Goal: Task Accomplishment & Management: Use online tool/utility

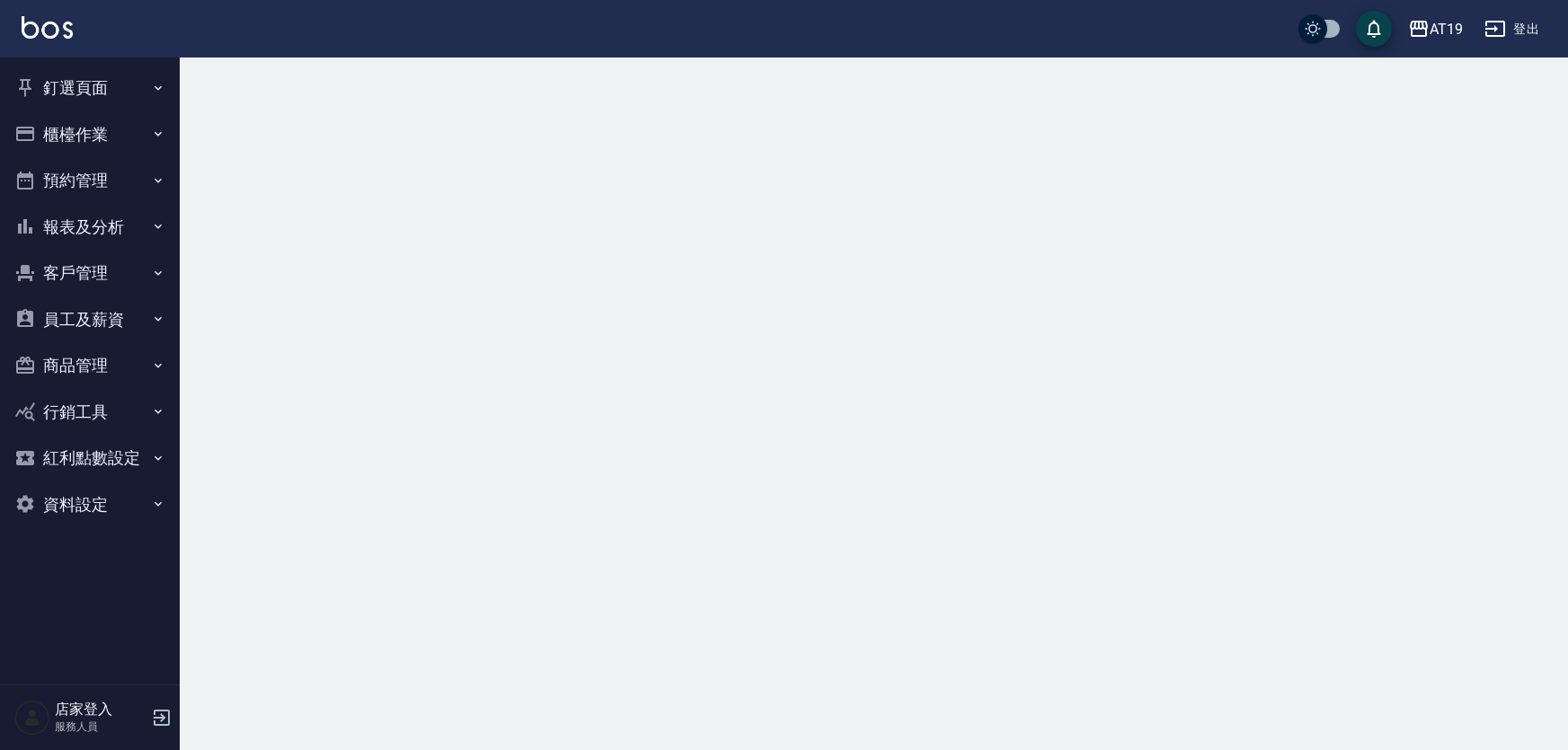
click at [90, 83] on button "釘選頁面" at bounding box center [90, 88] width 166 height 47
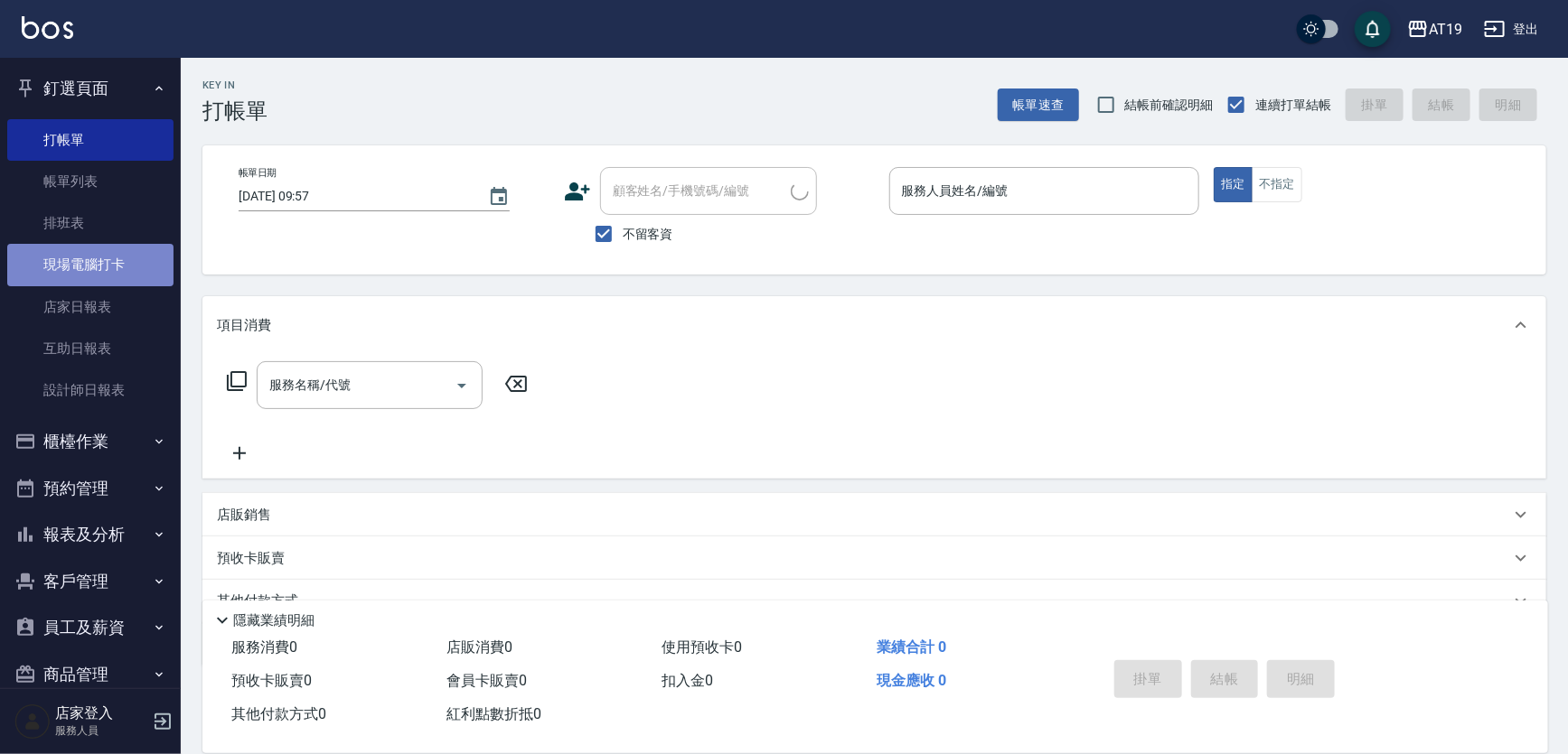
click at [131, 267] on link "現場電腦打卡" at bounding box center [90, 264] width 166 height 41
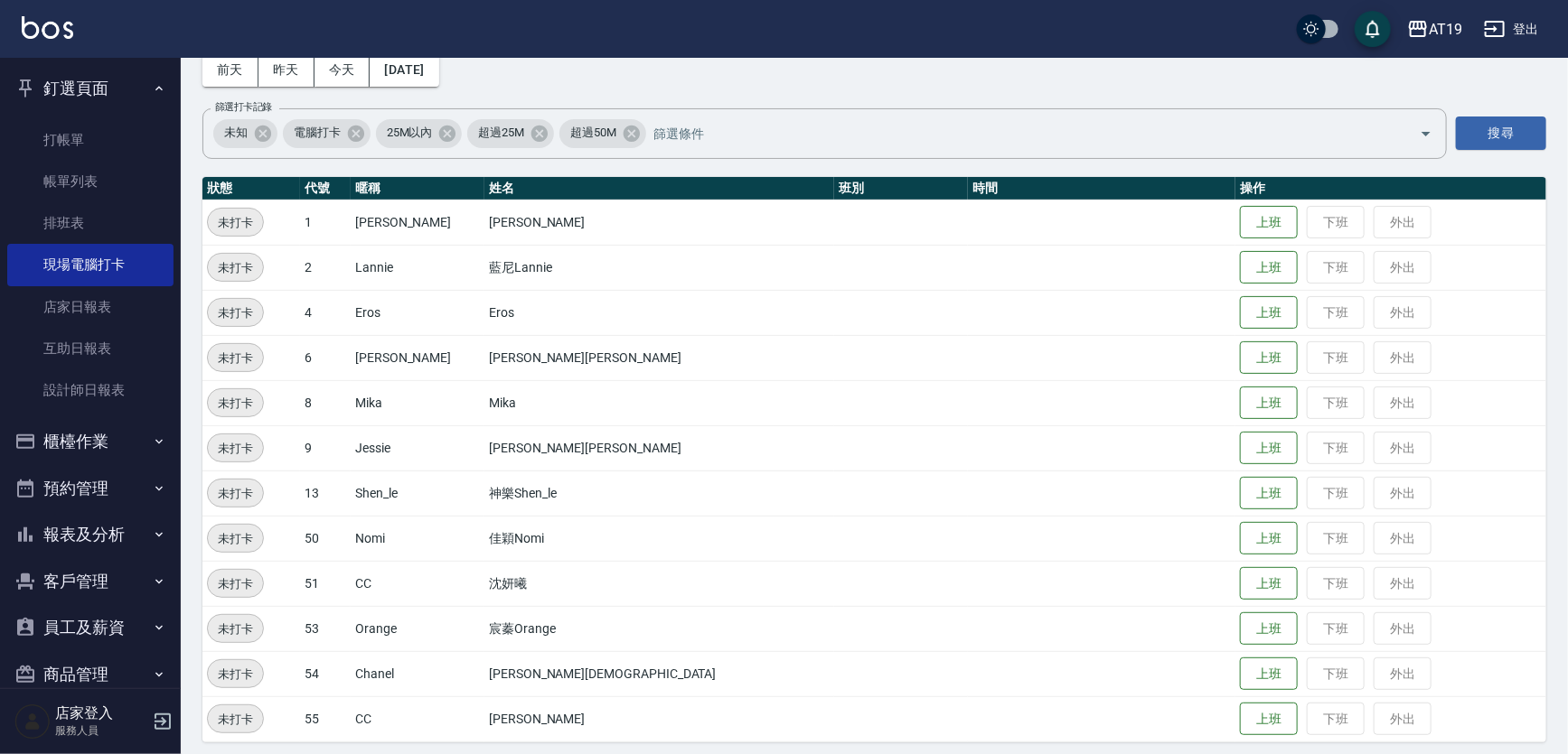
scroll to position [100, 0]
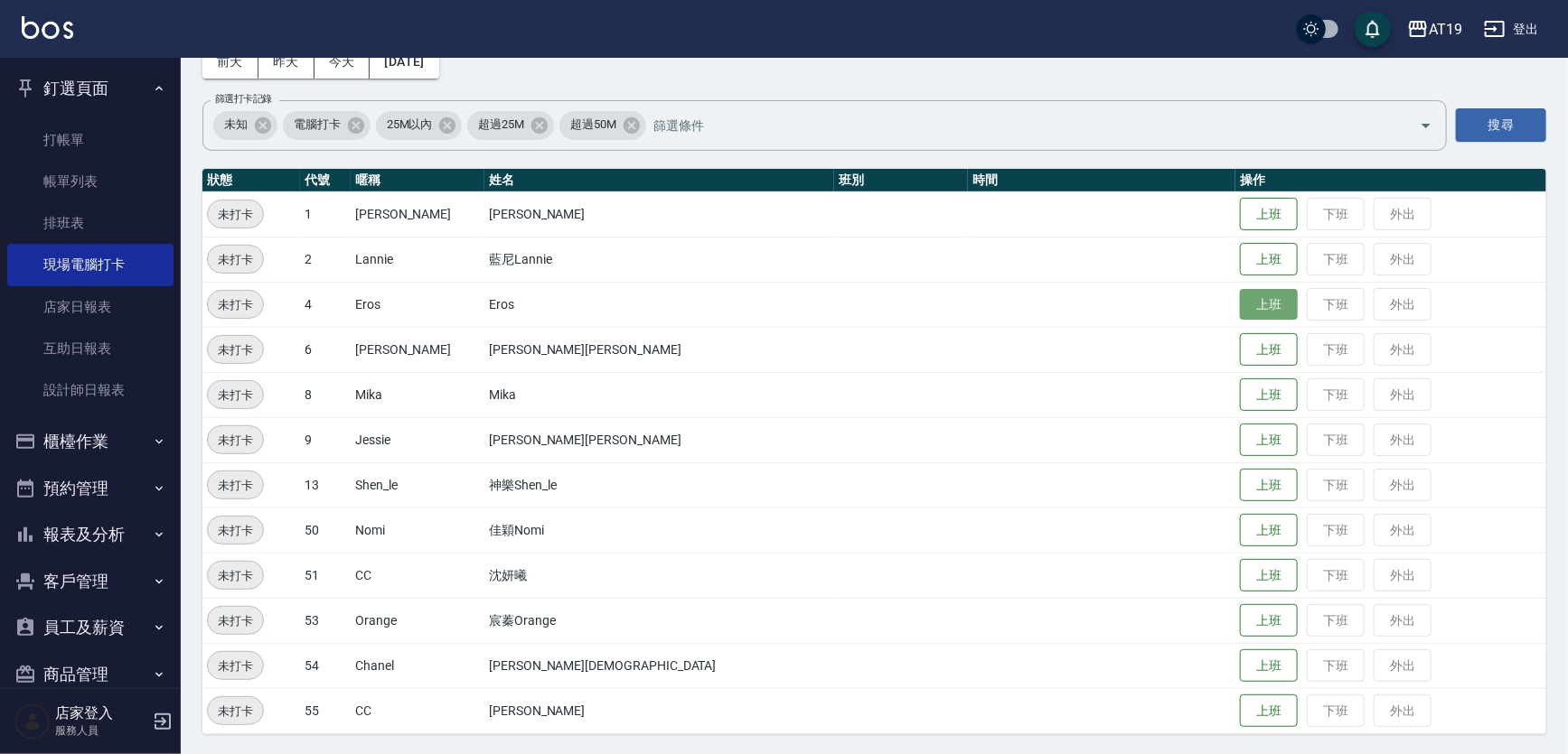
click at [1240, 298] on button "上班" at bounding box center [1269, 305] width 58 height 32
click at [1240, 394] on button "上班" at bounding box center [1269, 394] width 58 height 32
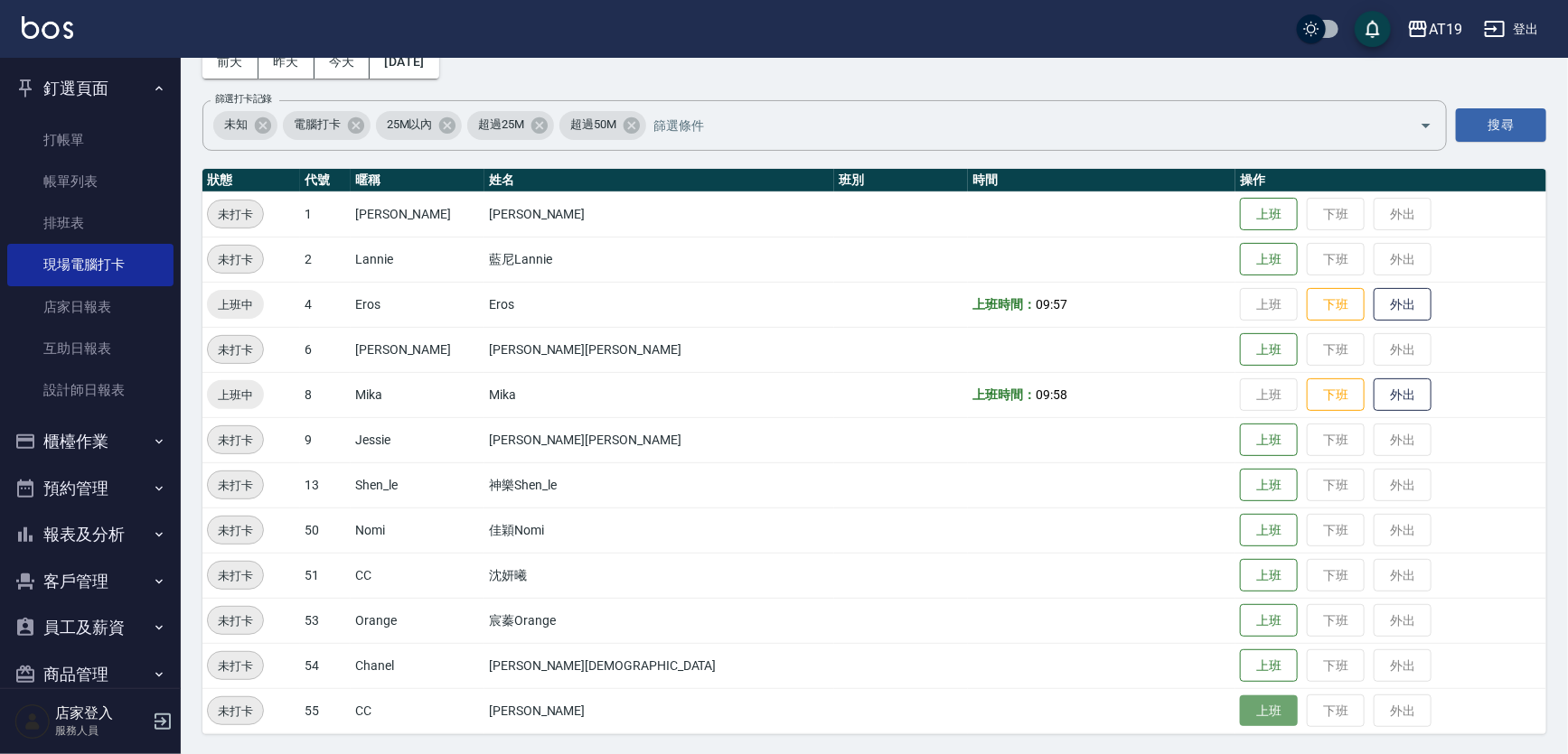
click at [1240, 708] on button "上班" at bounding box center [1269, 711] width 58 height 32
click at [1240, 665] on button "上班" at bounding box center [1269, 666] width 58 height 32
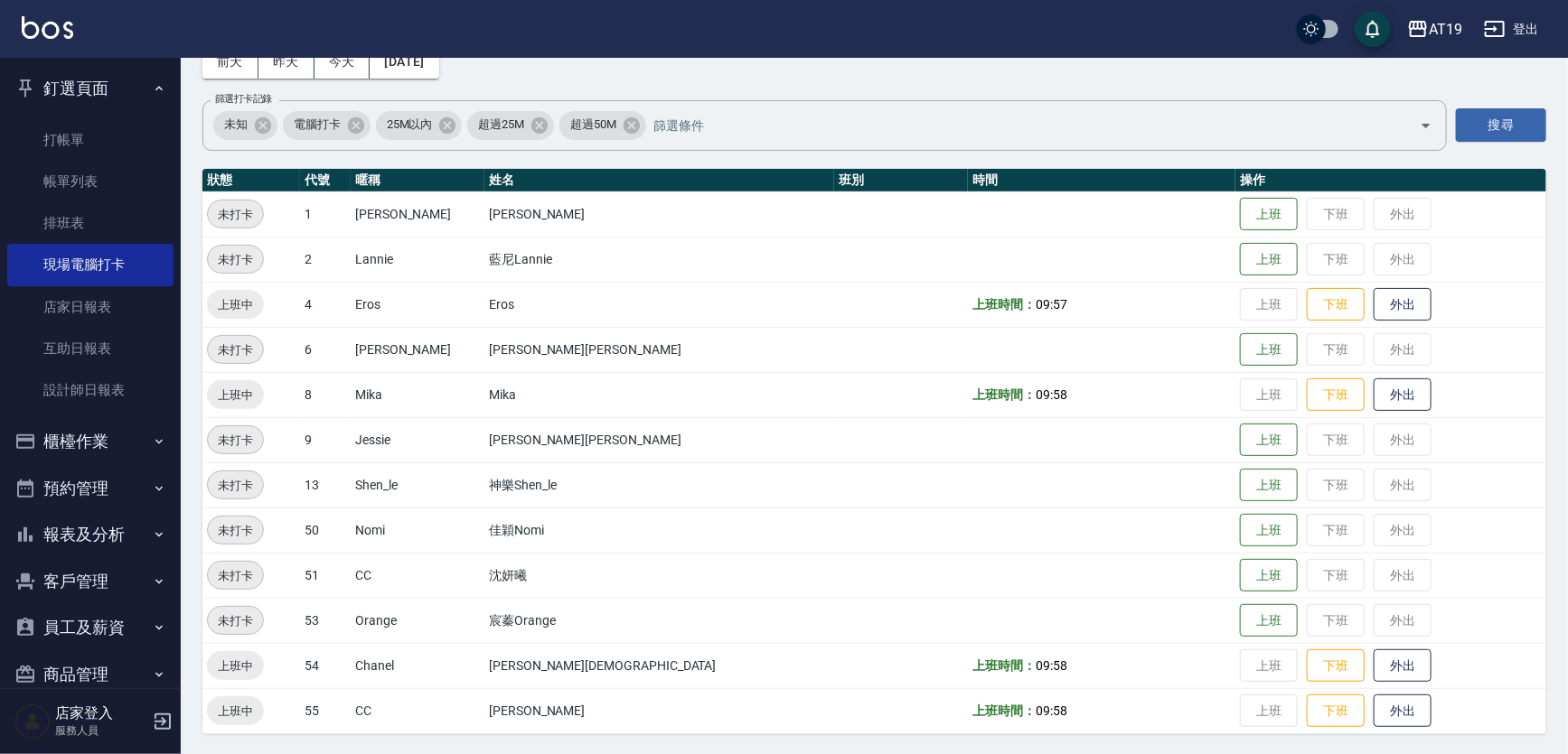
click at [1117, 67] on div "Employee Daily Clock In 現場電腦打卡 [DATE] [DATE] [DATE] [DATE] 篩選打卡記錄 未知 電腦打卡 25M以內…" at bounding box center [874, 357] width 1387 height 798
click at [65, 152] on link "打帳單" at bounding box center [90, 139] width 166 height 41
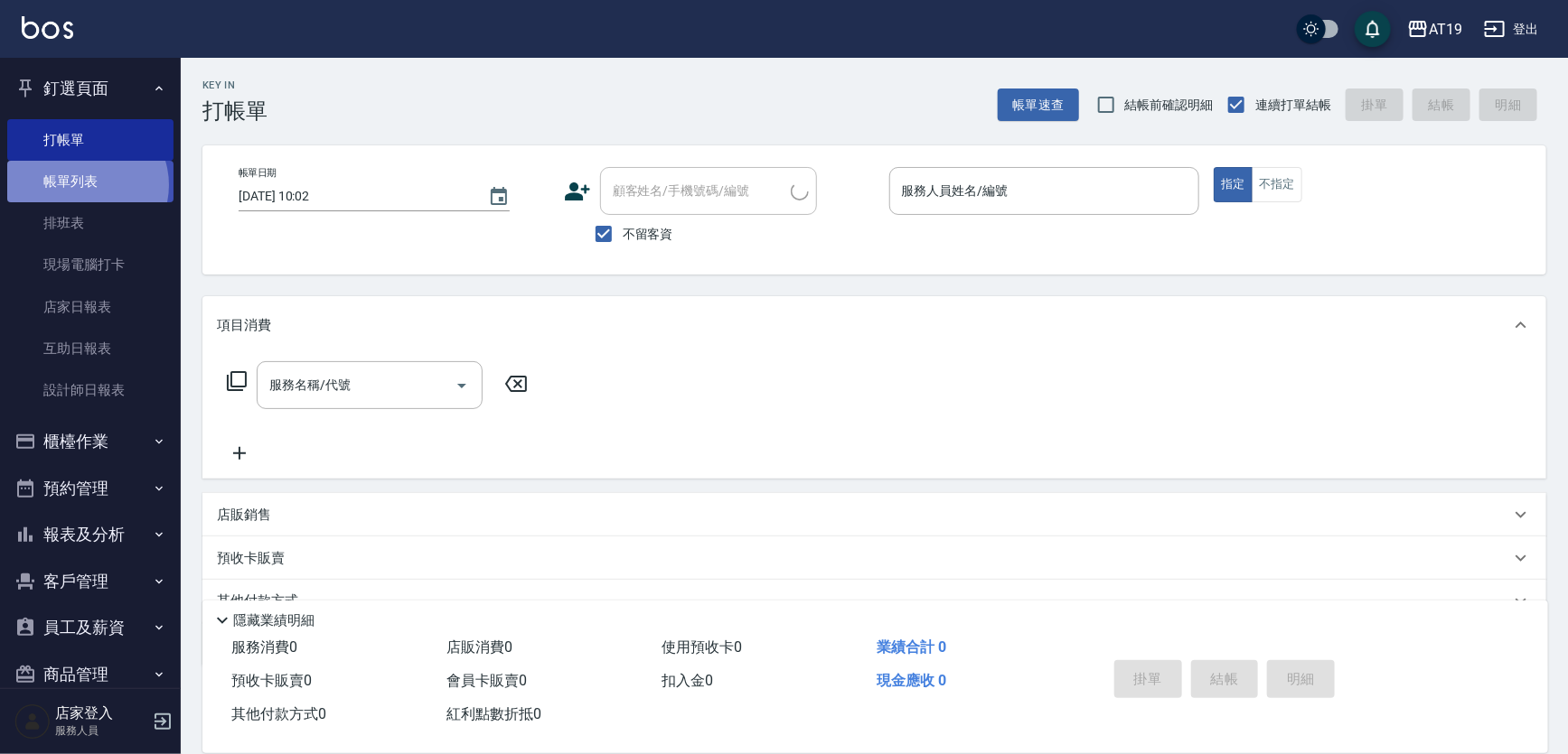
click at [85, 186] on link "帳單列表" at bounding box center [90, 181] width 166 height 41
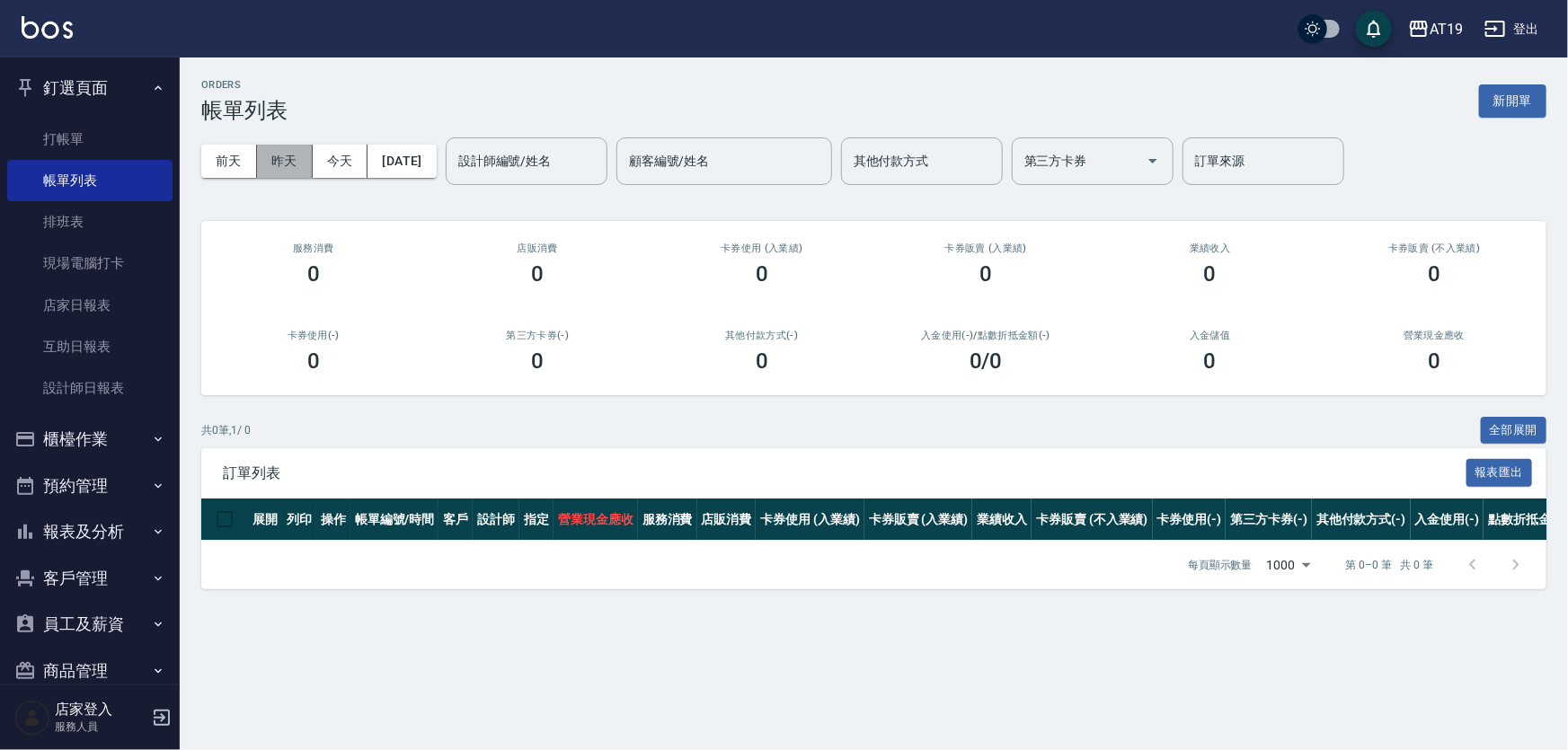
click at [282, 170] on button "昨天" at bounding box center [285, 161] width 55 height 33
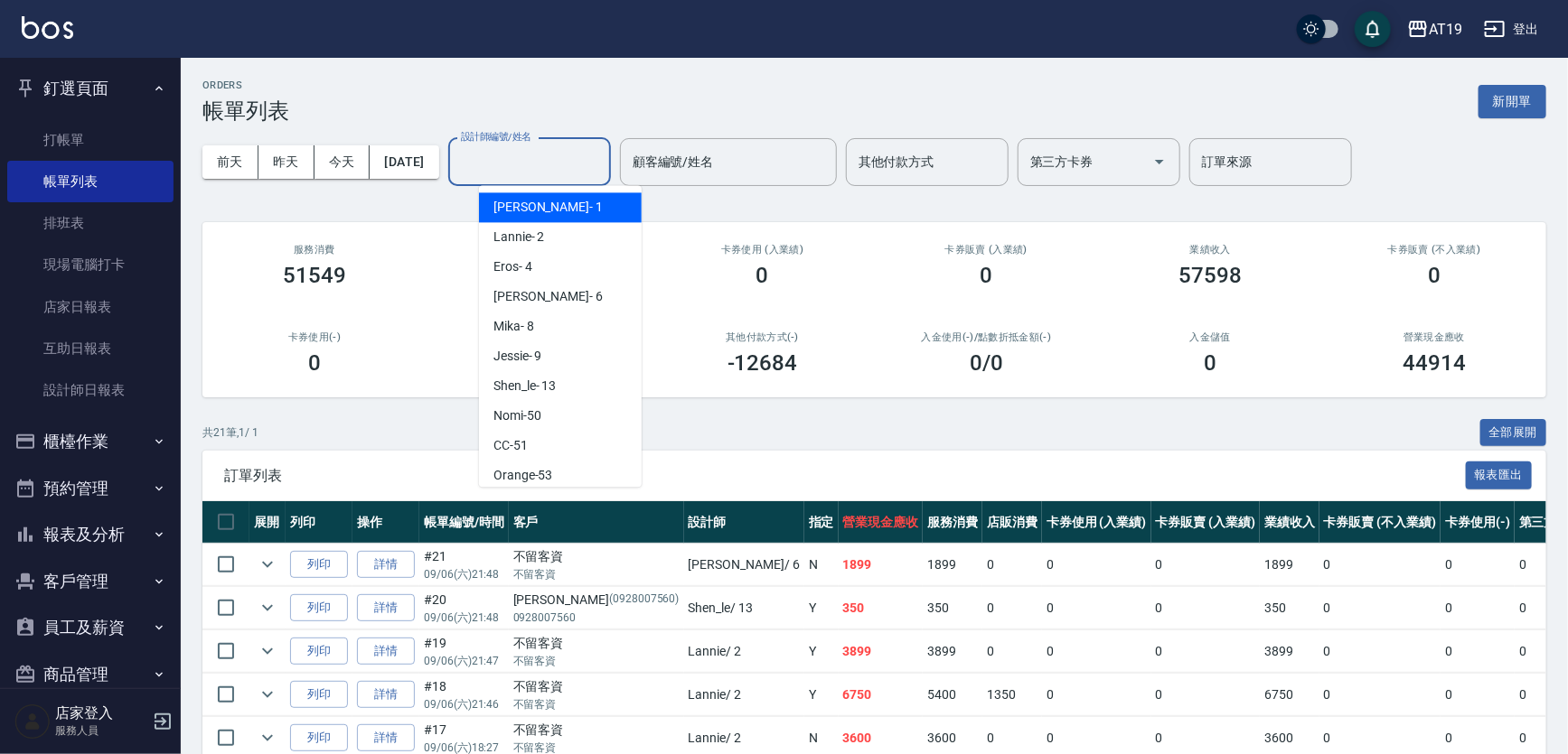
click at [577, 171] on input "設計師編號/姓名" at bounding box center [529, 162] width 146 height 32
click at [551, 364] on div "[PERSON_NAME] - 9" at bounding box center [560, 356] width 163 height 30
type input "[PERSON_NAME]- 9"
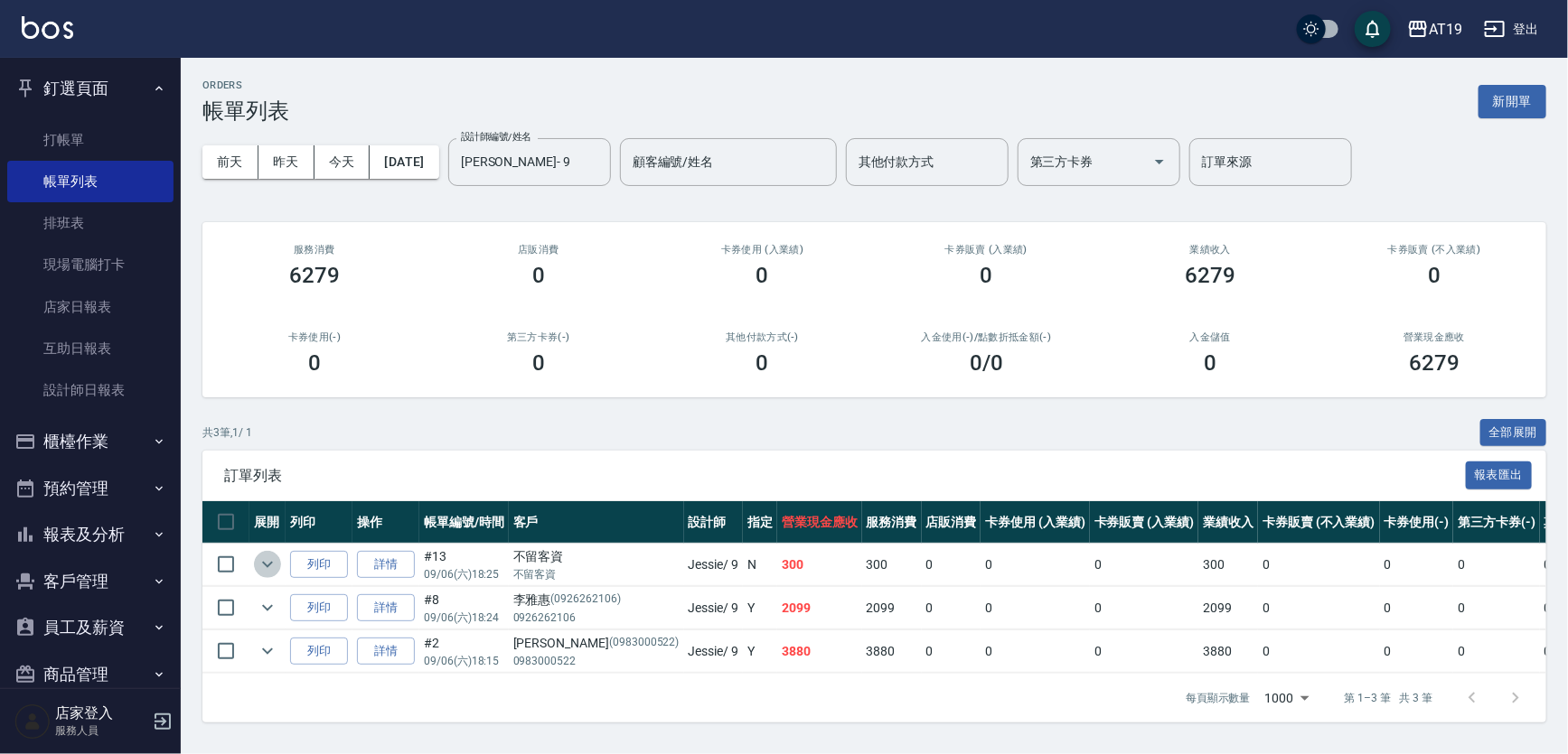
click at [266, 565] on icon "expand row" at bounding box center [266, 565] width 11 height 7
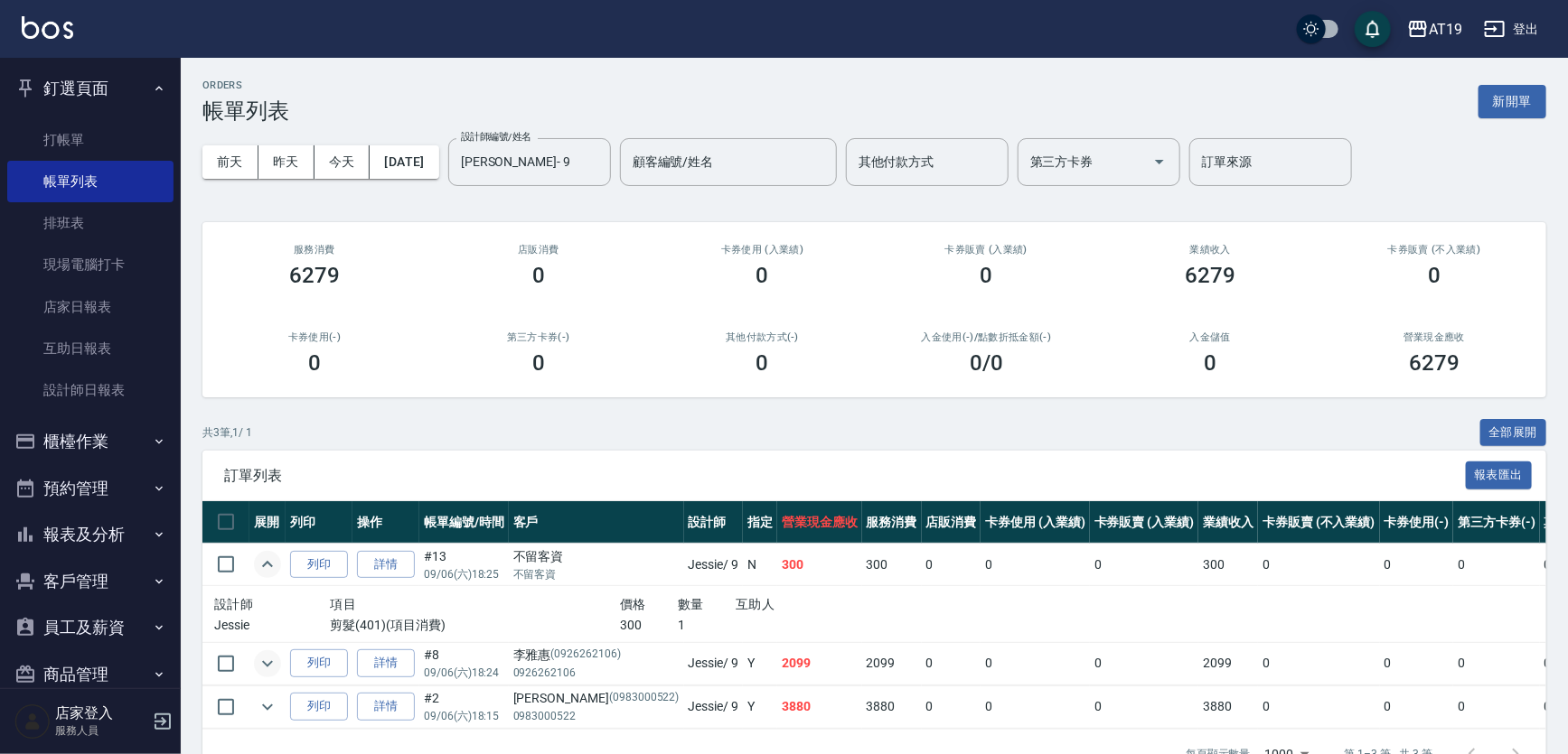
click at [266, 668] on icon "expand row" at bounding box center [267, 664] width 22 height 22
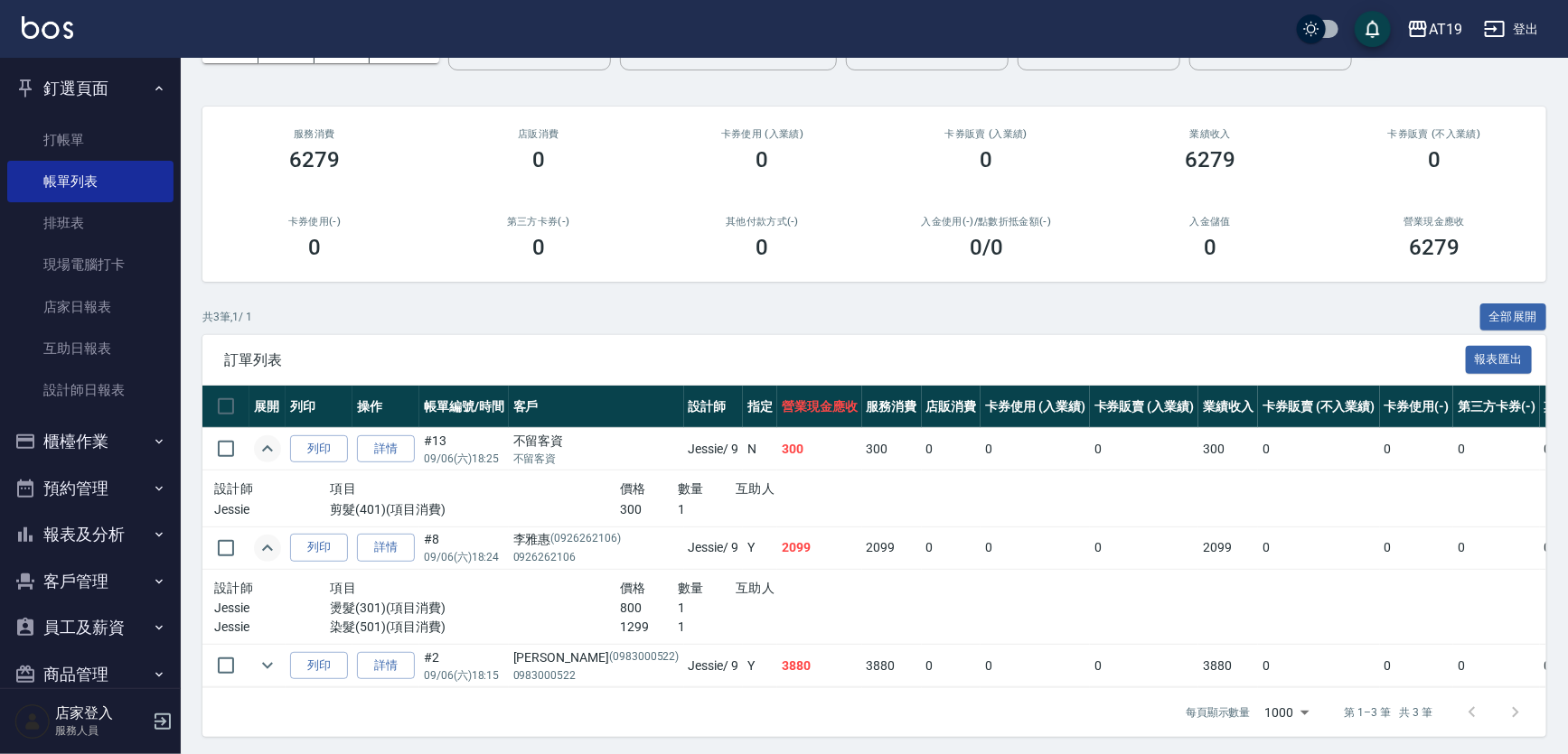
scroll to position [131, 0]
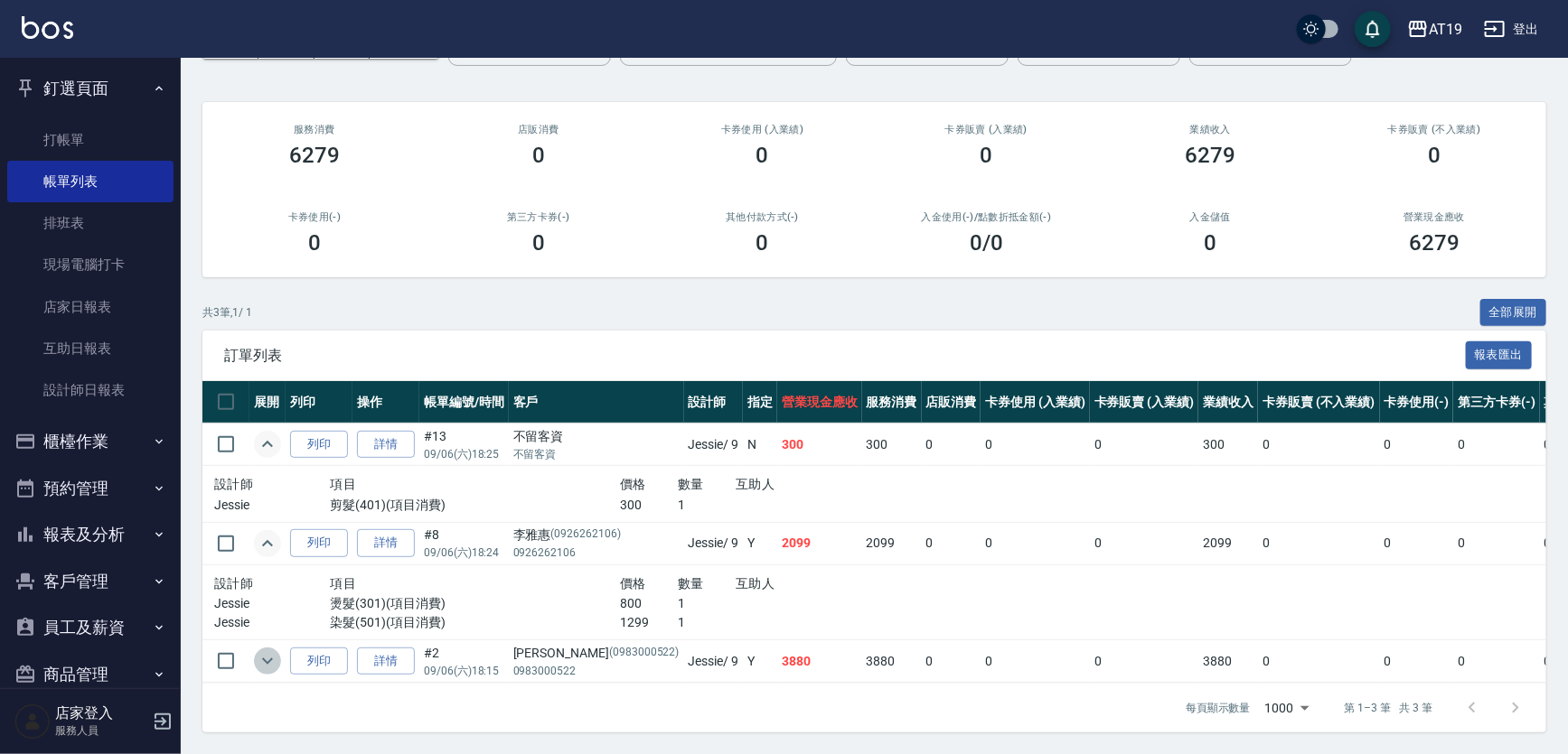
click at [262, 650] on icon "expand row" at bounding box center [267, 661] width 22 height 22
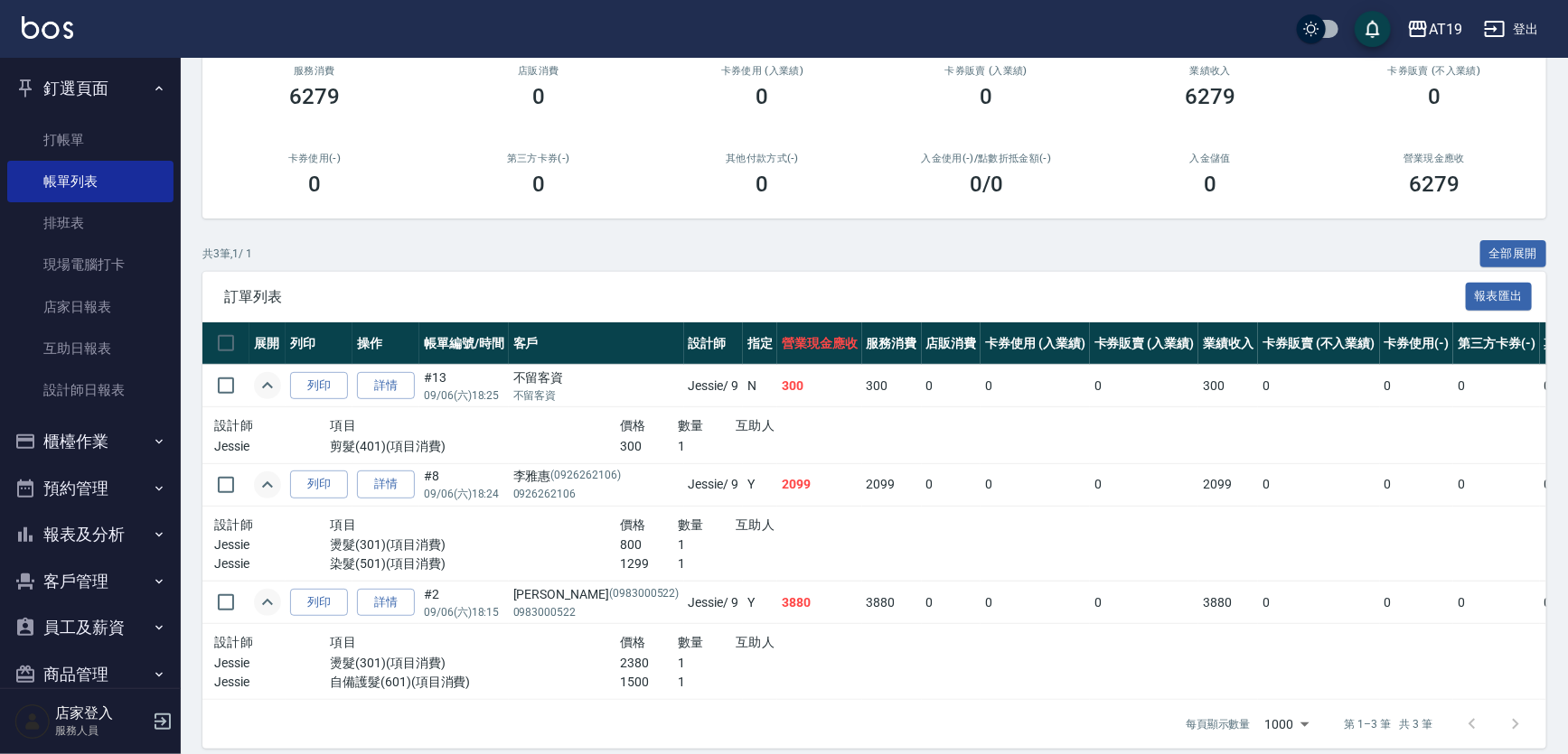
scroll to position [205, 0]
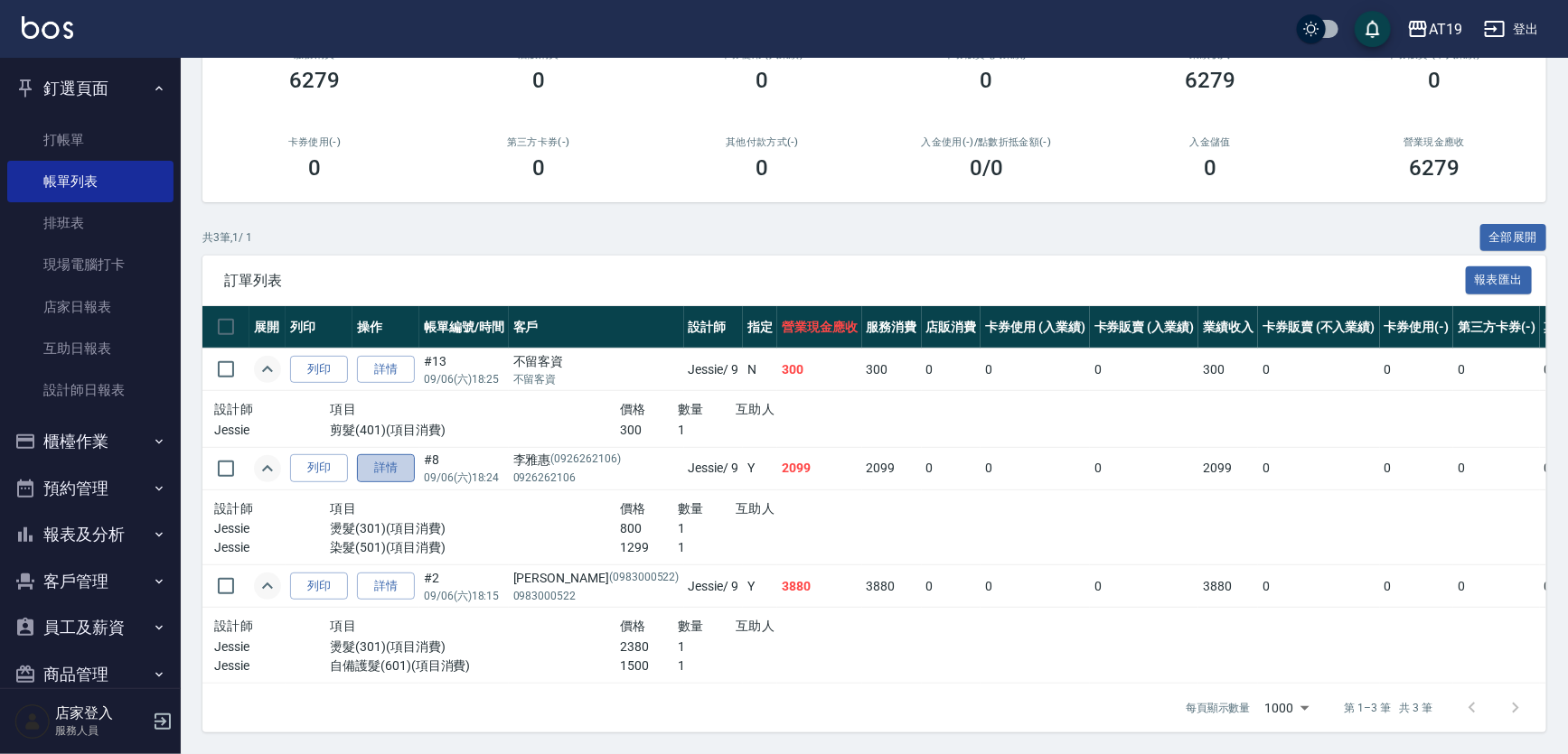
click at [395, 454] on link "詳情" at bounding box center [386, 467] width 58 height 28
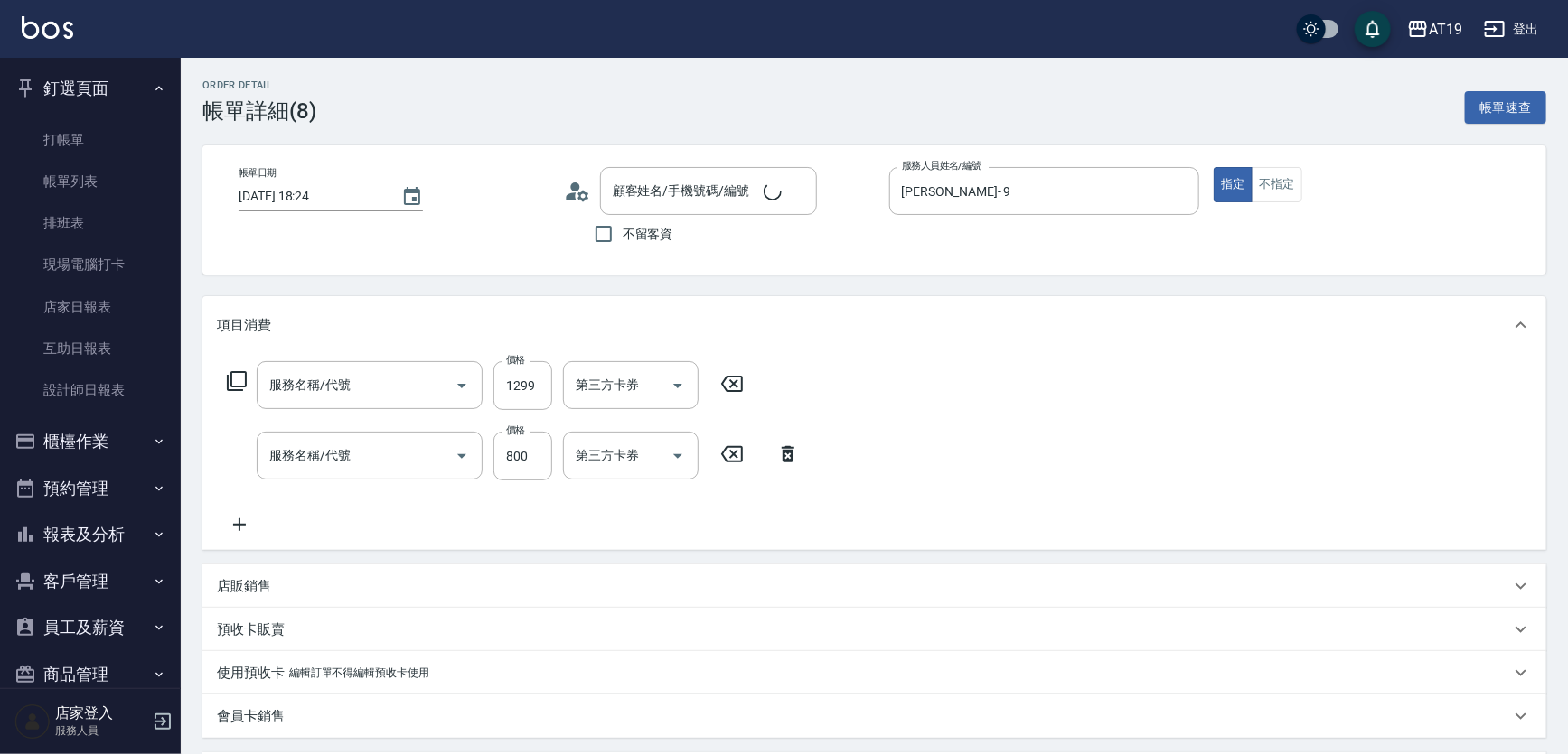
type input "[DATE] 18:24"
type input "[PERSON_NAME]- 9"
type input "200"
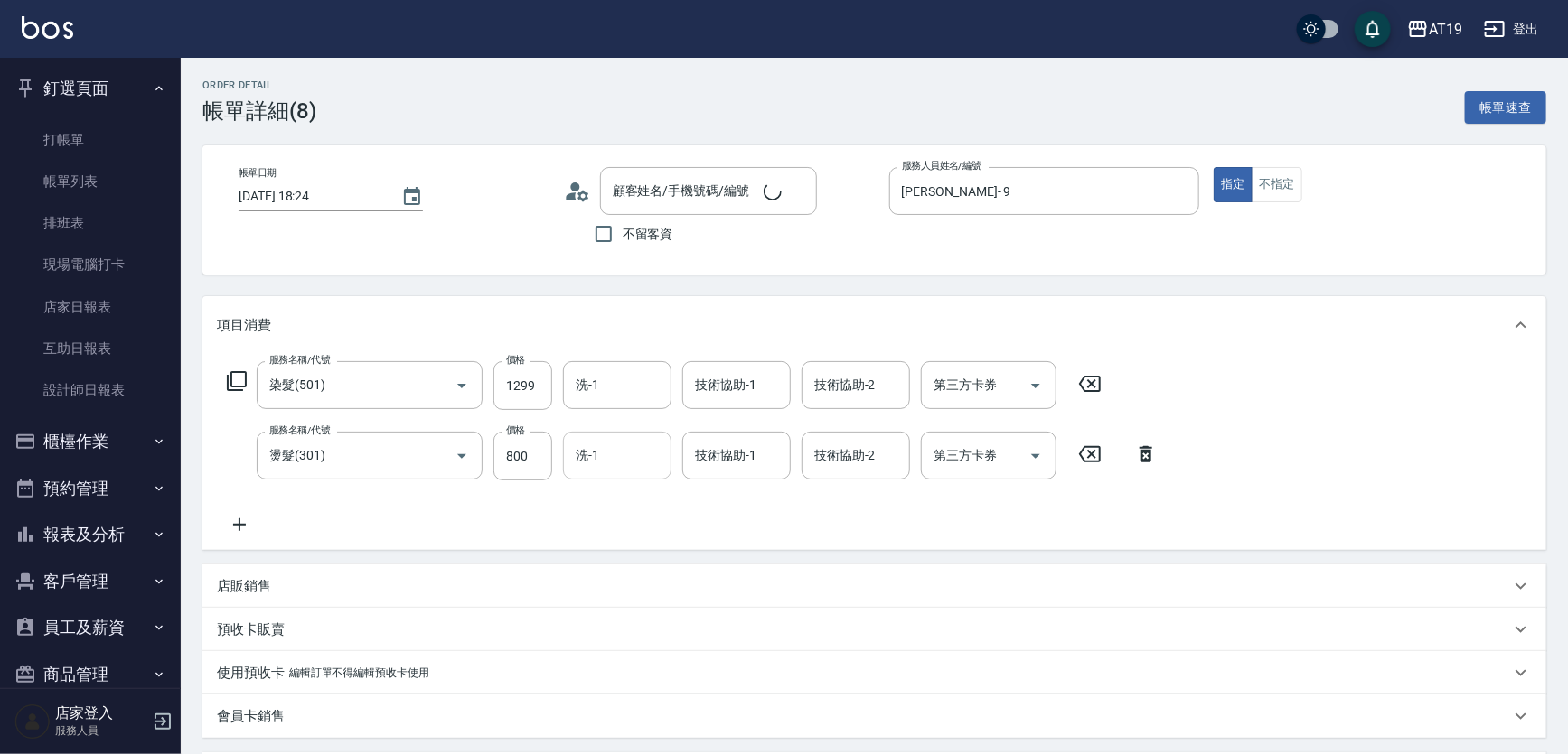
type input "染髮(501)"
type input "燙髮(301)"
type input "[PERSON_NAME]/0926262106/0926262106"
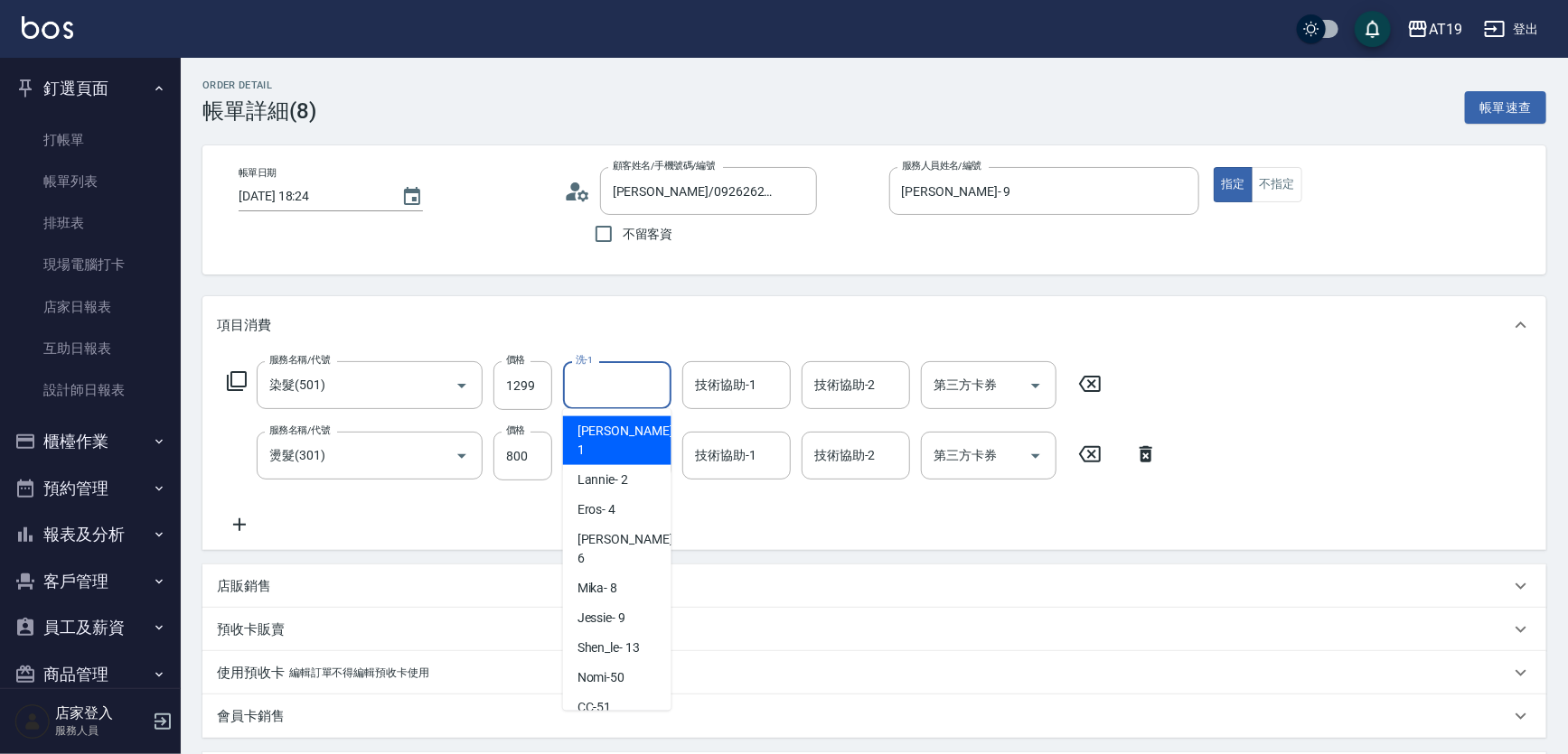
click at [582, 387] on input "洗-1" at bounding box center [618, 385] width 92 height 32
type input "Nomi-50"
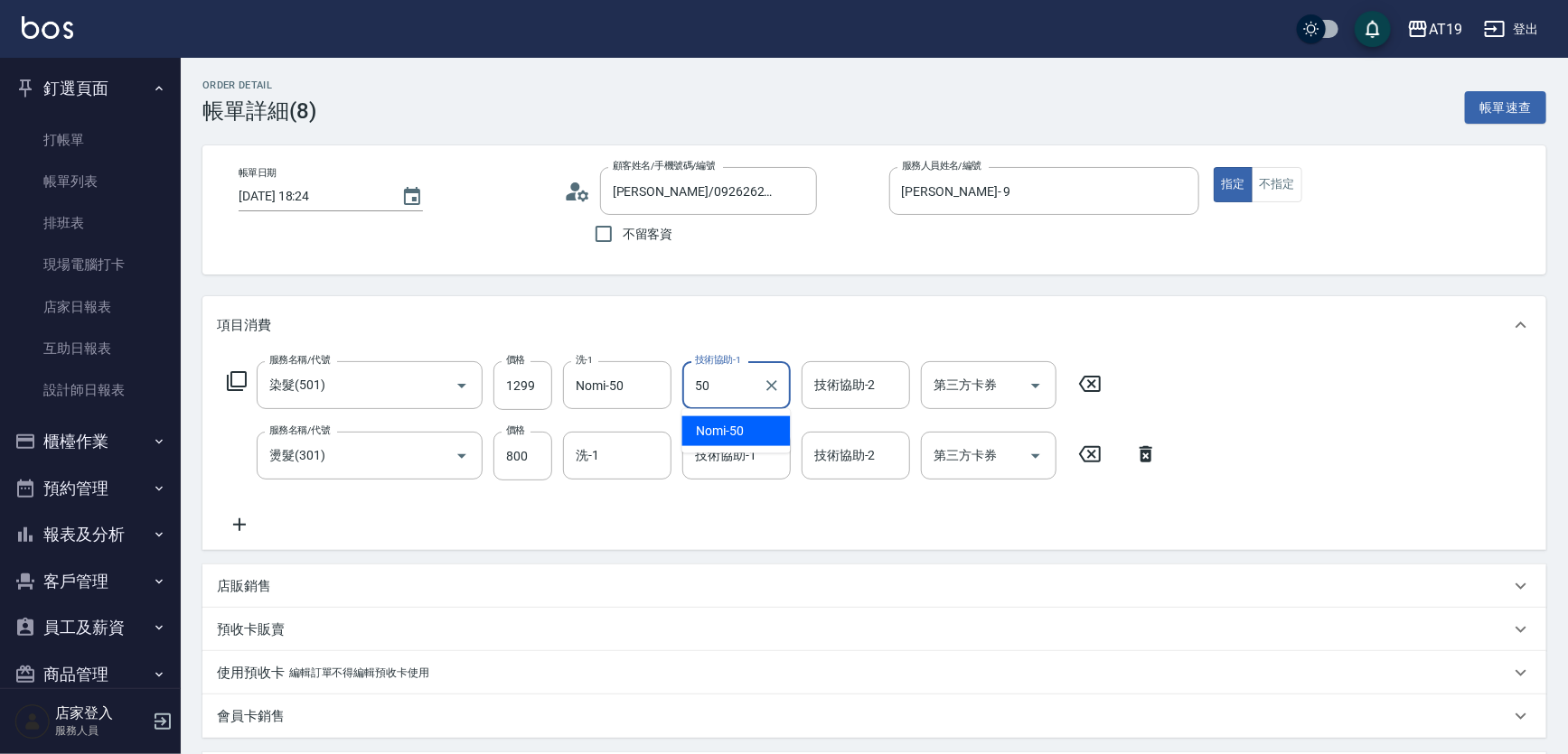
type input "Nomi-50"
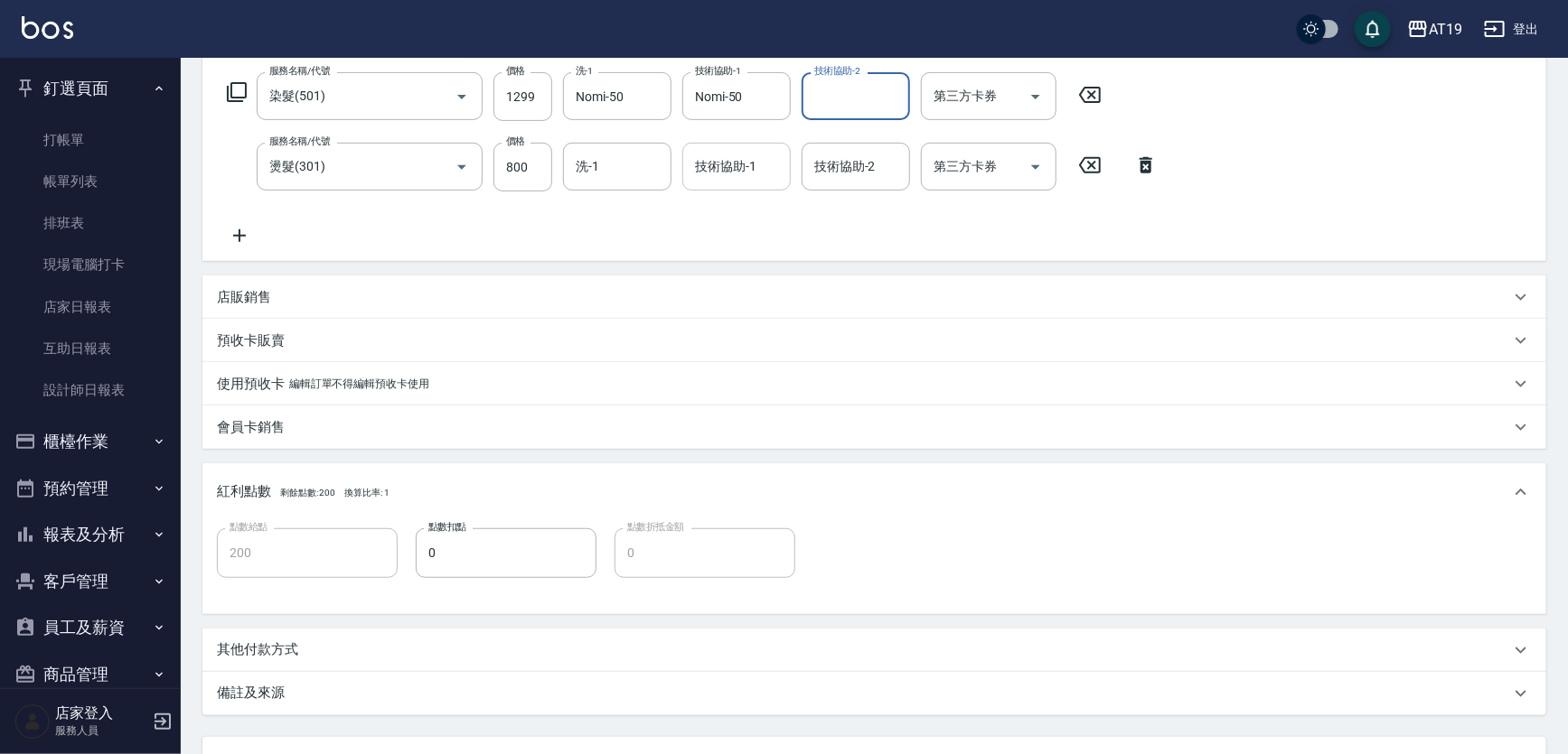
scroll to position [30, 0]
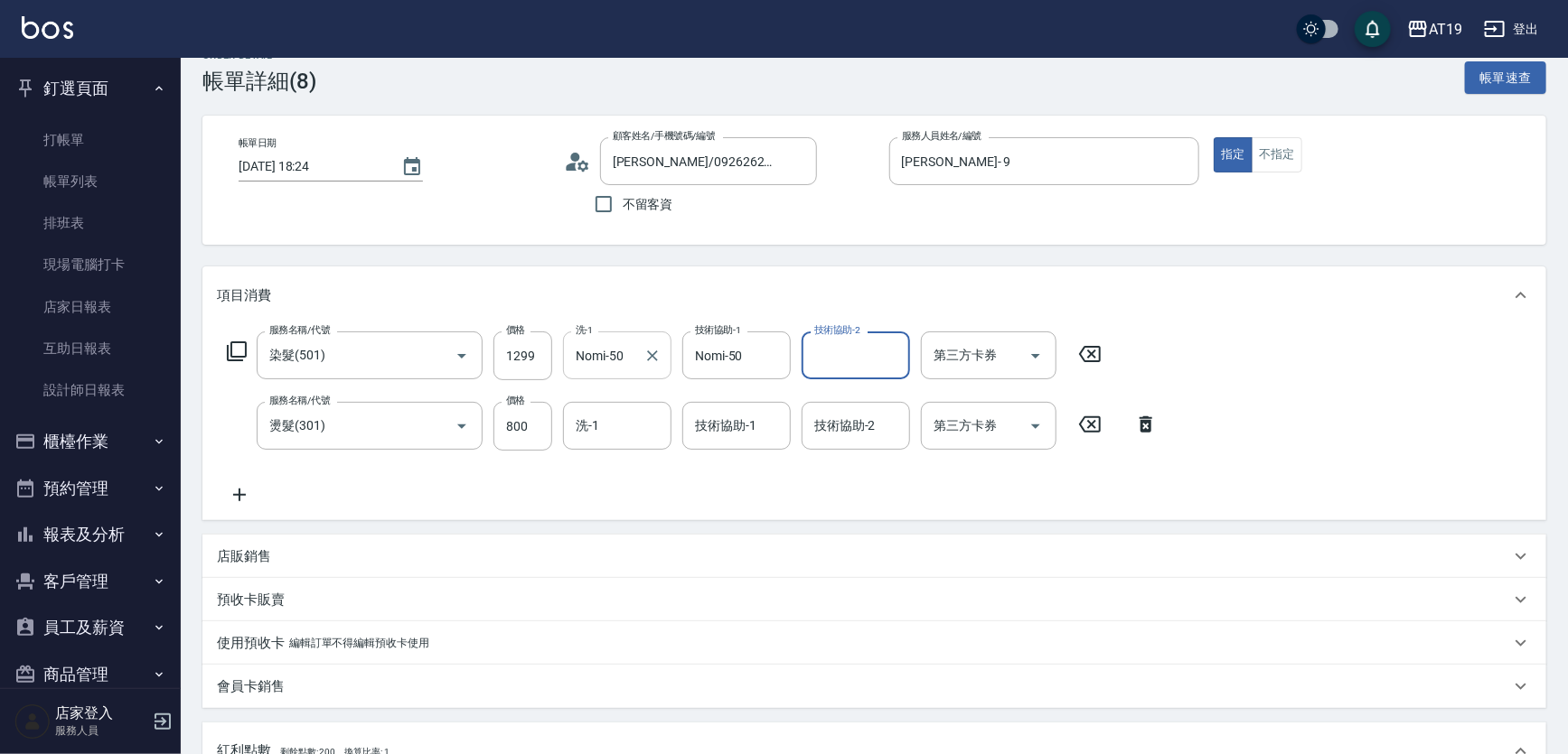
click at [617, 352] on input "Nomi-50" at bounding box center [604, 355] width 65 height 32
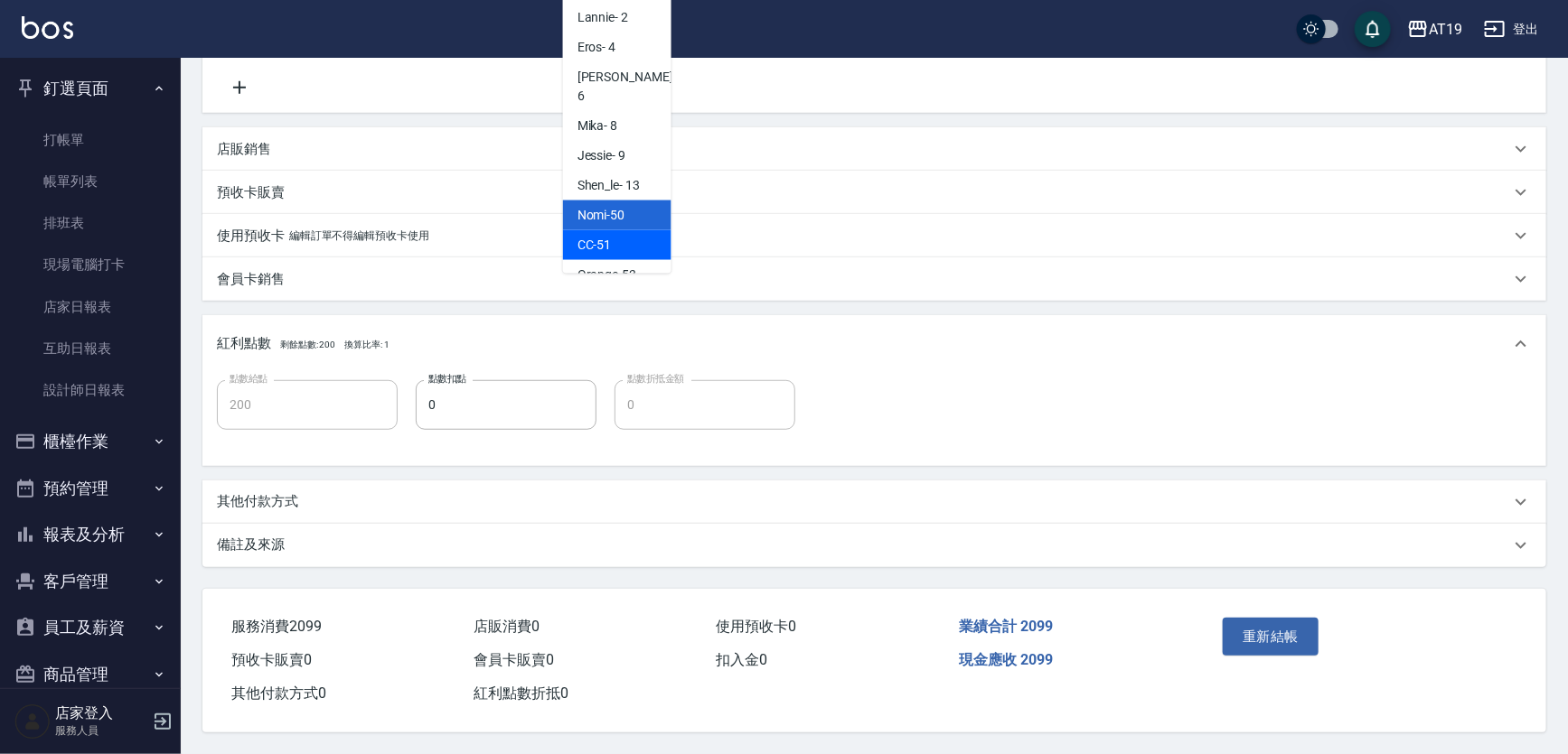
scroll to position [39, 0]
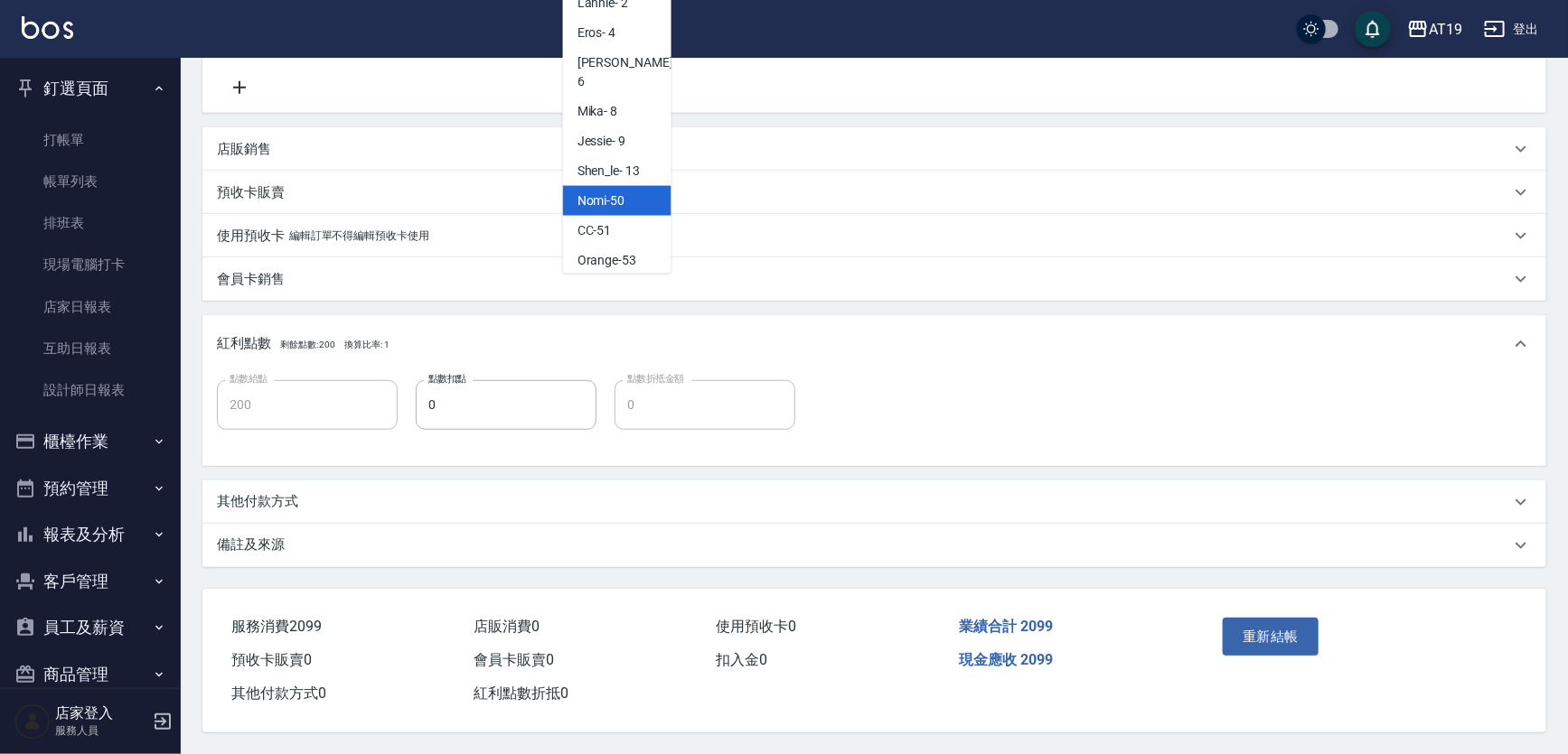
click at [621, 281] on span "Chanel -54" at bounding box center [605, 290] width 57 height 19
type input "Chanel-54"
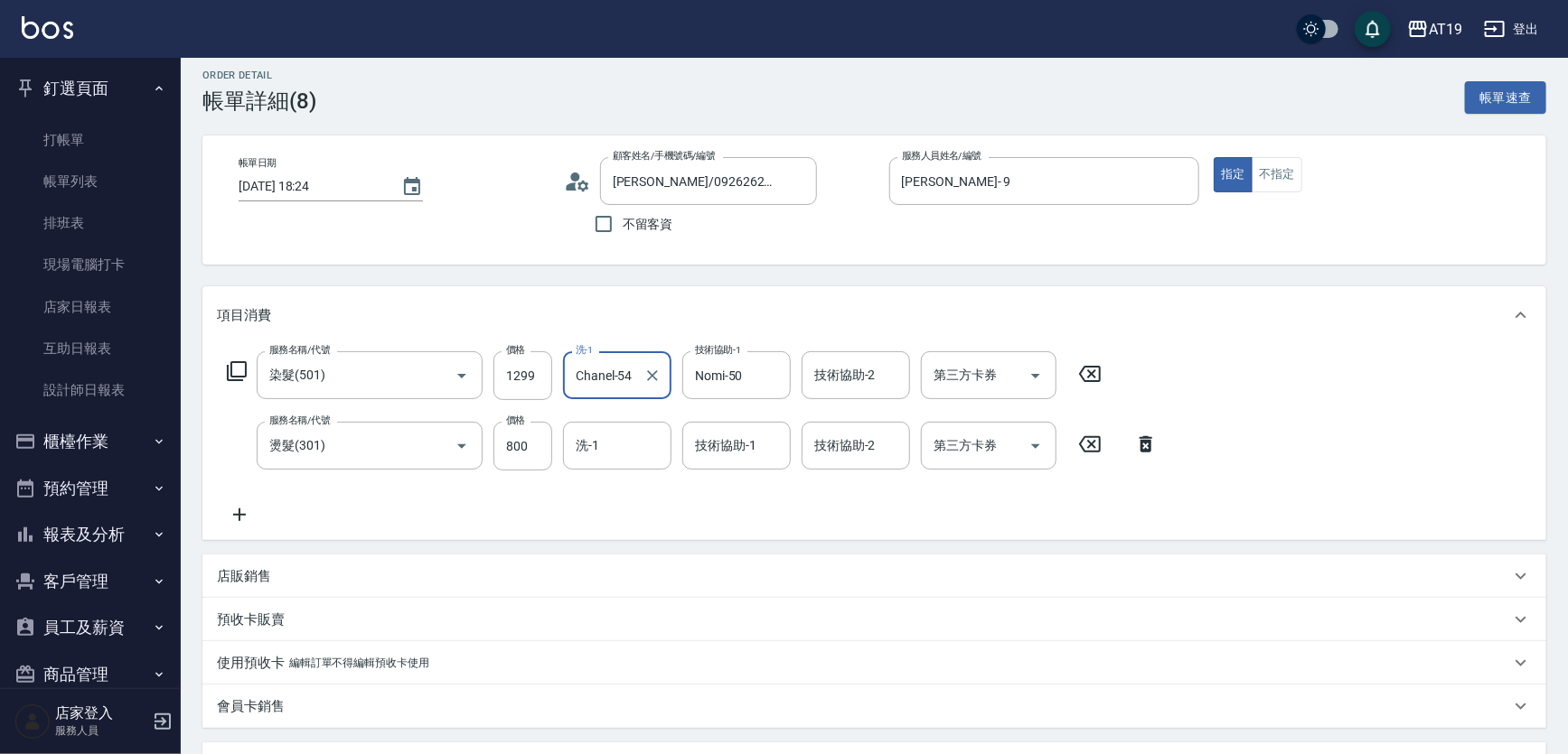
scroll to position [0, 0]
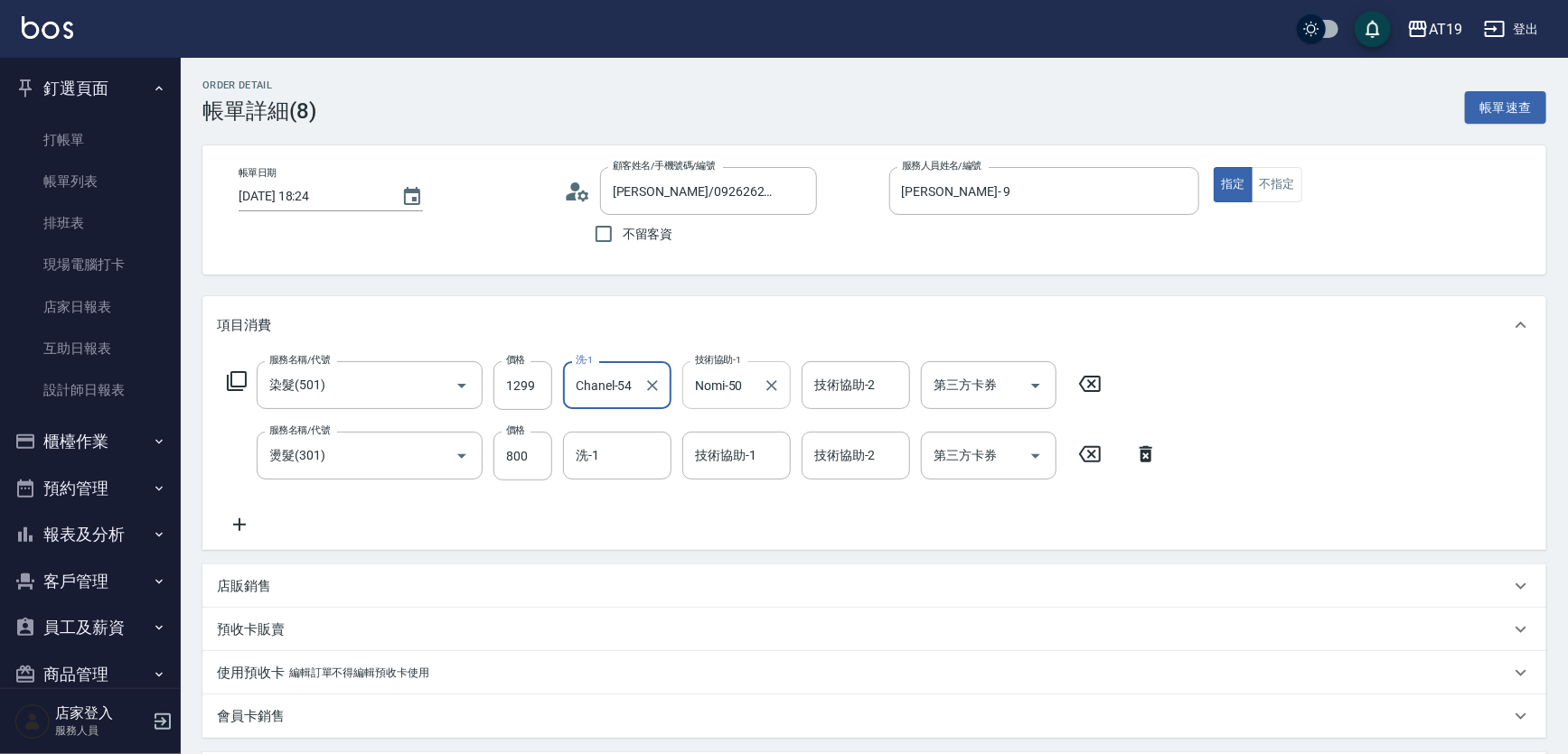
click at [695, 384] on input "Nomi-50" at bounding box center [723, 385] width 65 height 32
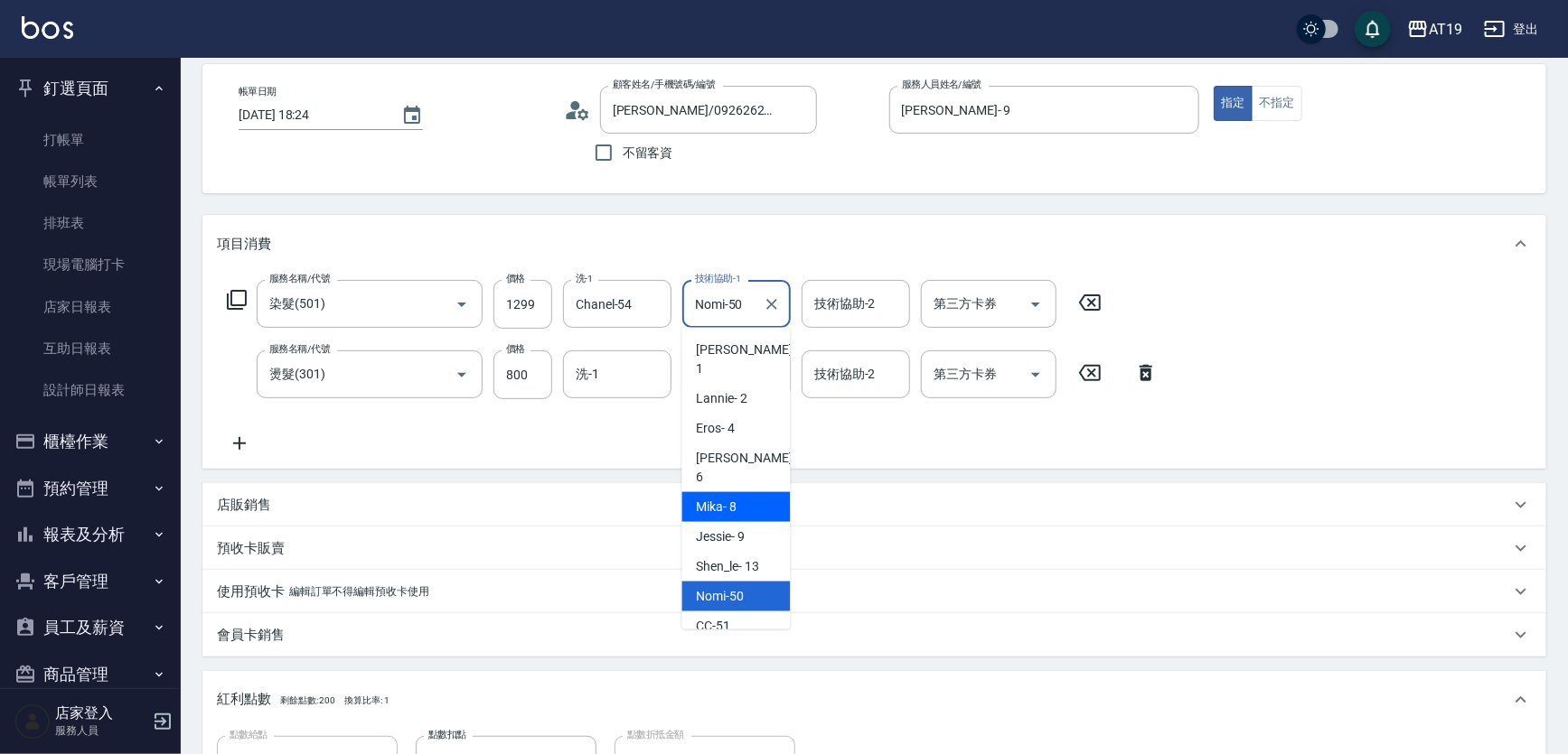
scroll to position [39, 0]
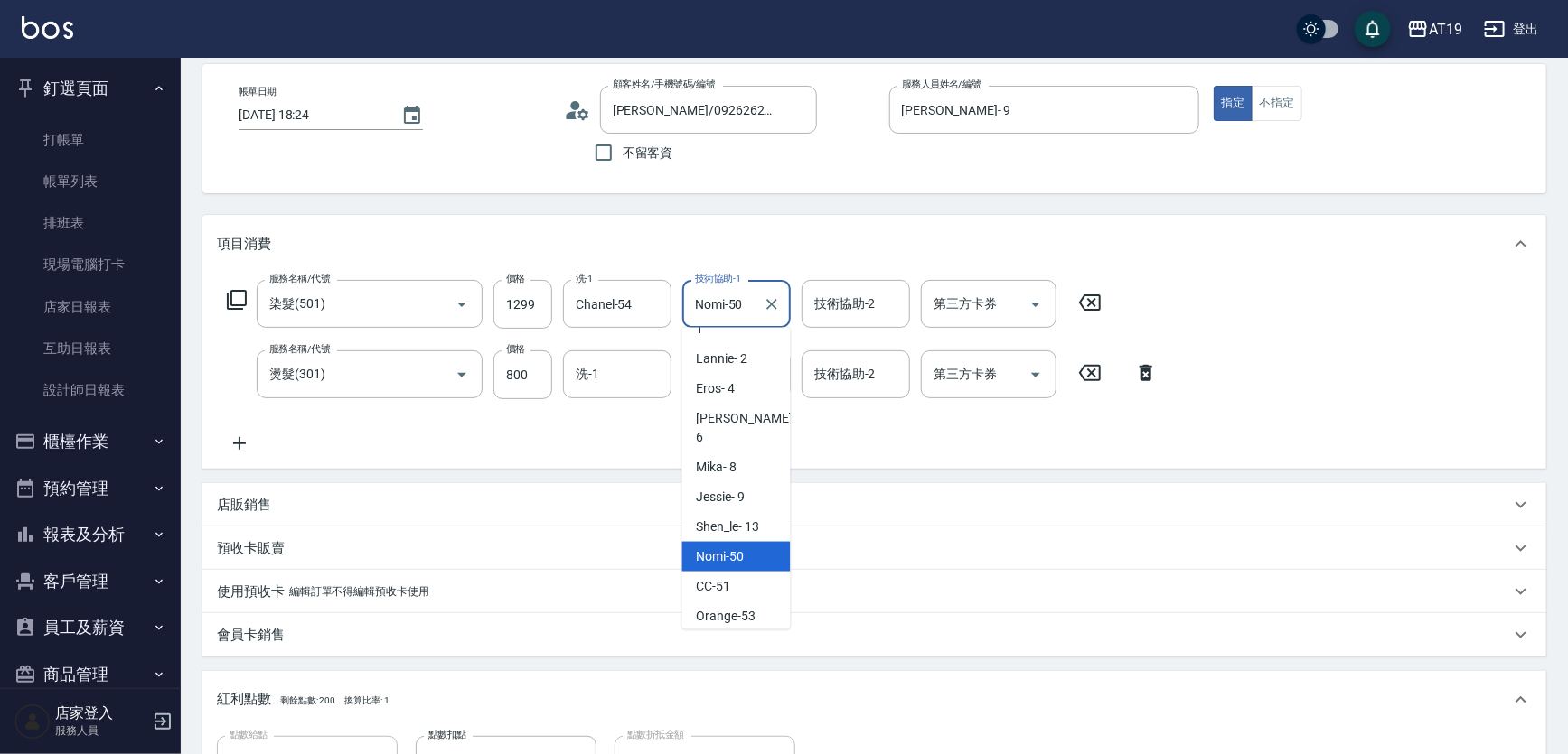
click at [736, 637] on span "Chanel -54" at bounding box center [724, 646] width 57 height 19
type input "Chanel-54"
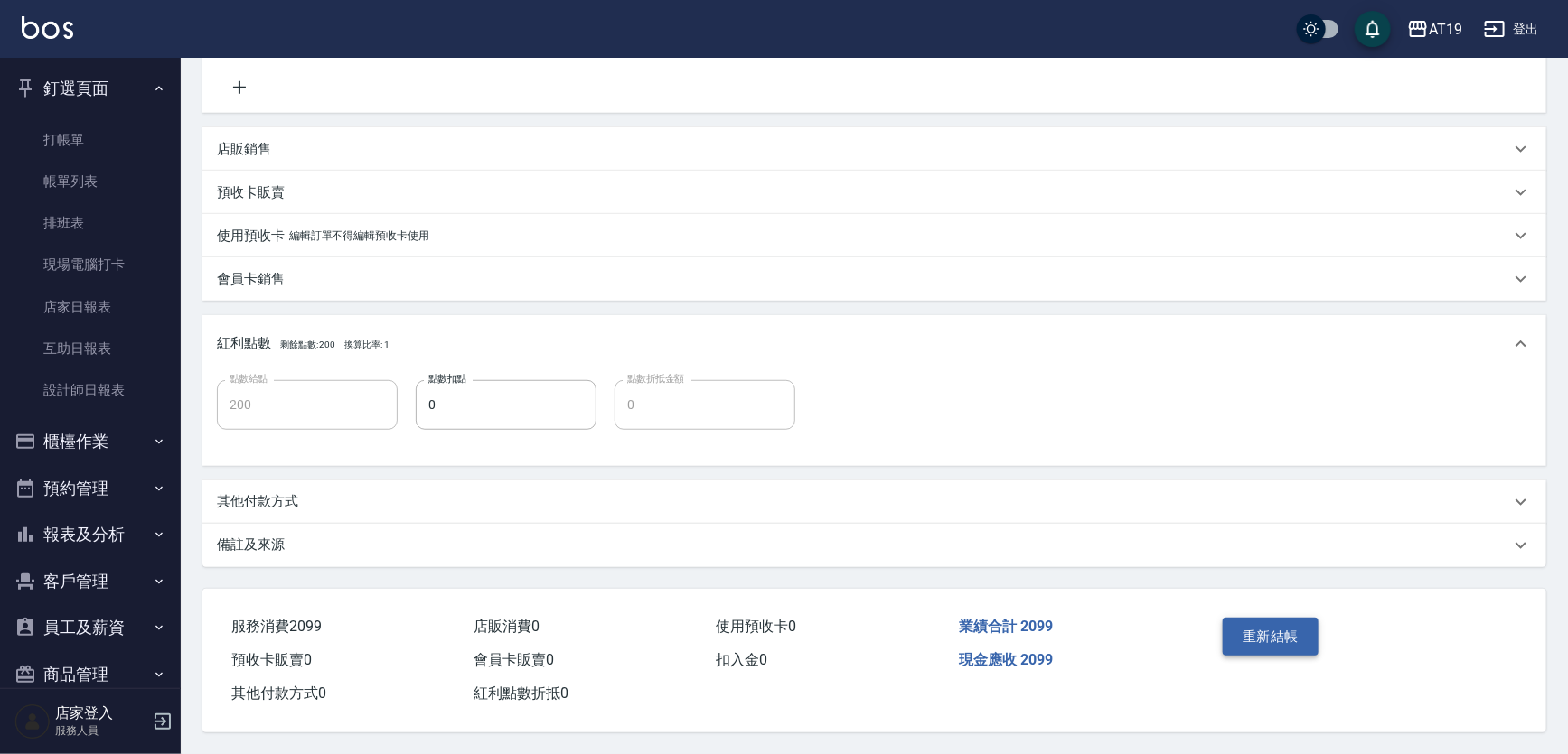
click at [1288, 640] on button "重新結帳" at bounding box center [1271, 636] width 96 height 38
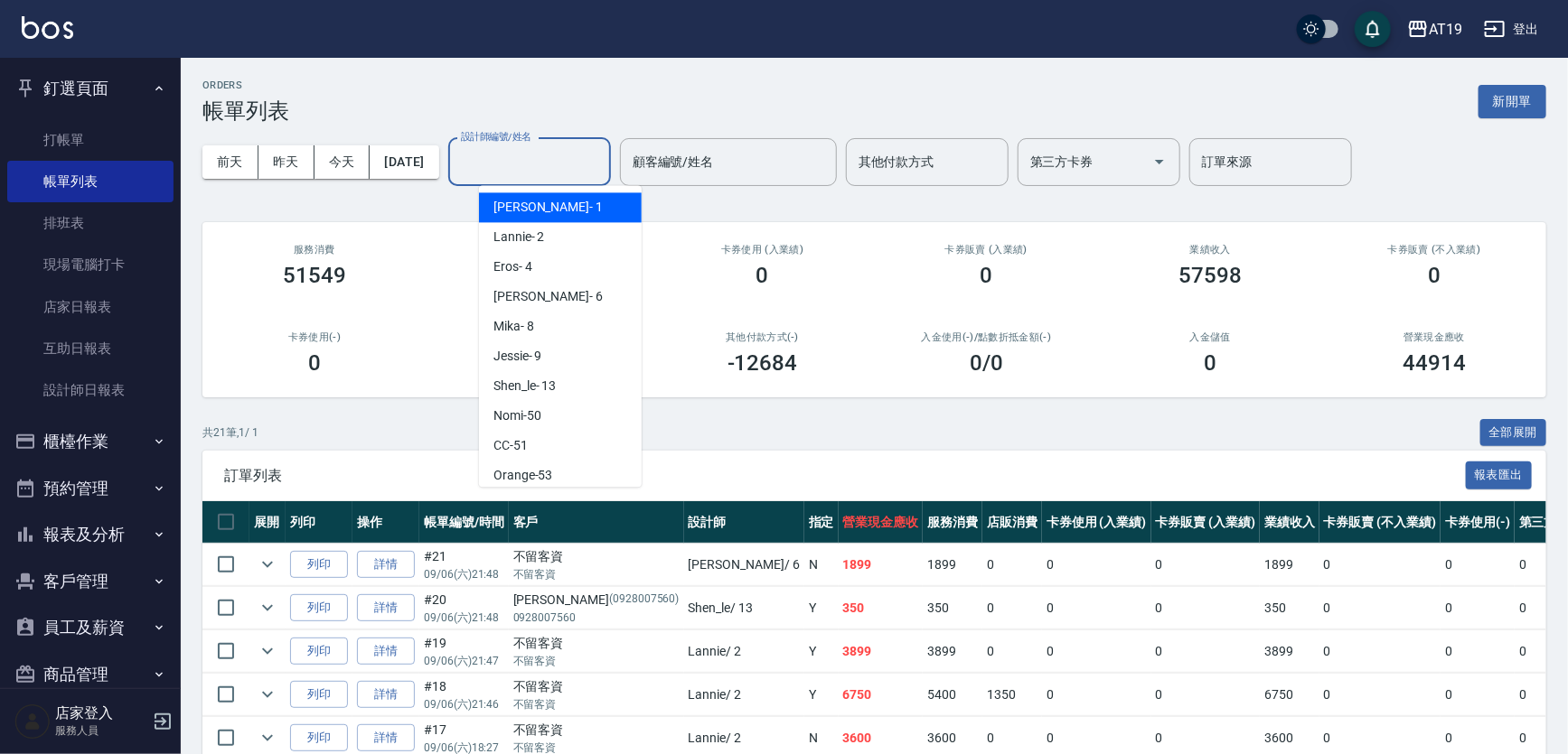
click at [564, 165] on input "設計師編號/姓名" at bounding box center [529, 162] width 146 height 32
click at [545, 357] on div "[PERSON_NAME] - 9" at bounding box center [560, 356] width 163 height 30
type input "[PERSON_NAME]- 9"
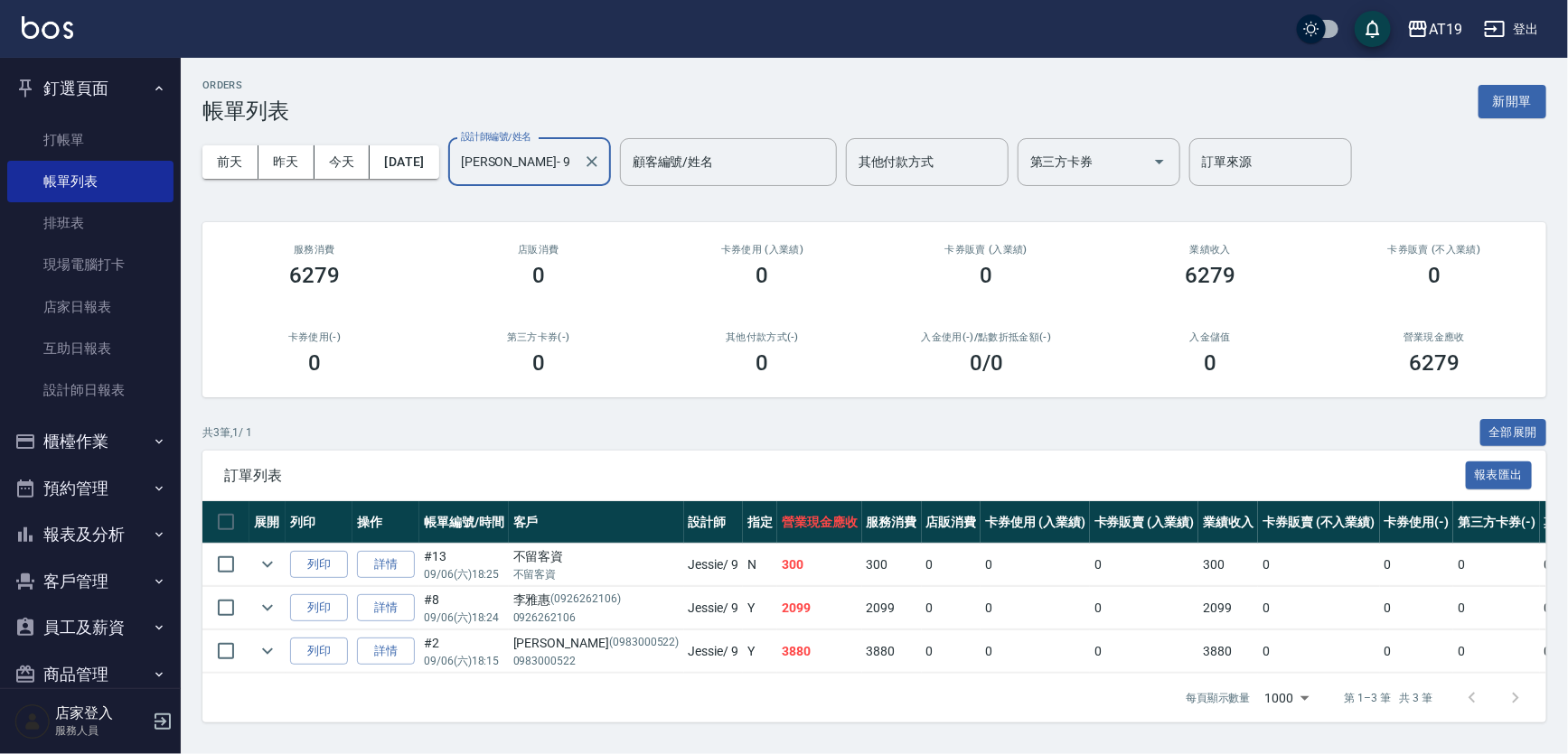
click at [96, 82] on button "釘選頁面" at bounding box center [90, 88] width 166 height 47
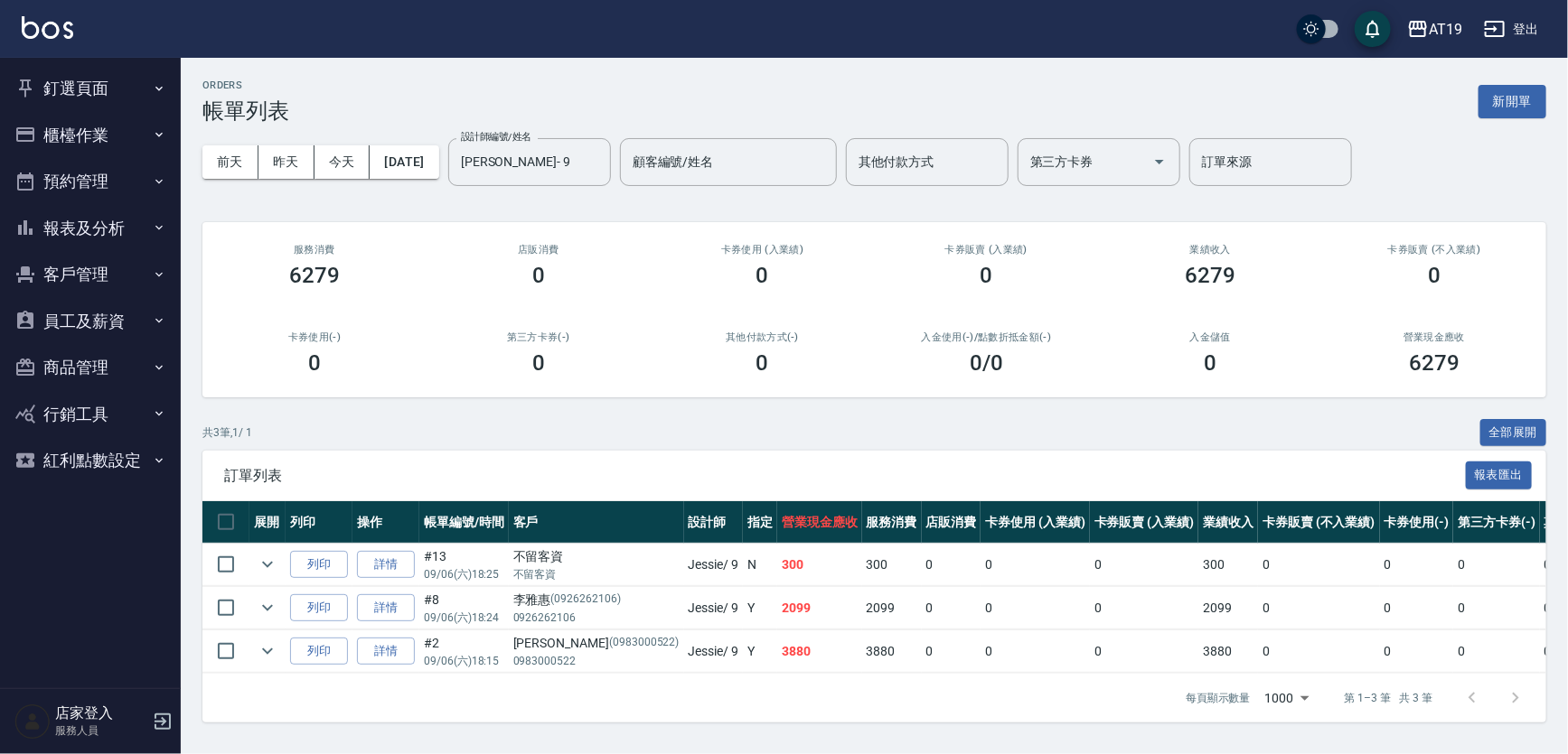
click at [92, 134] on button "櫃檯作業" at bounding box center [90, 135] width 166 height 47
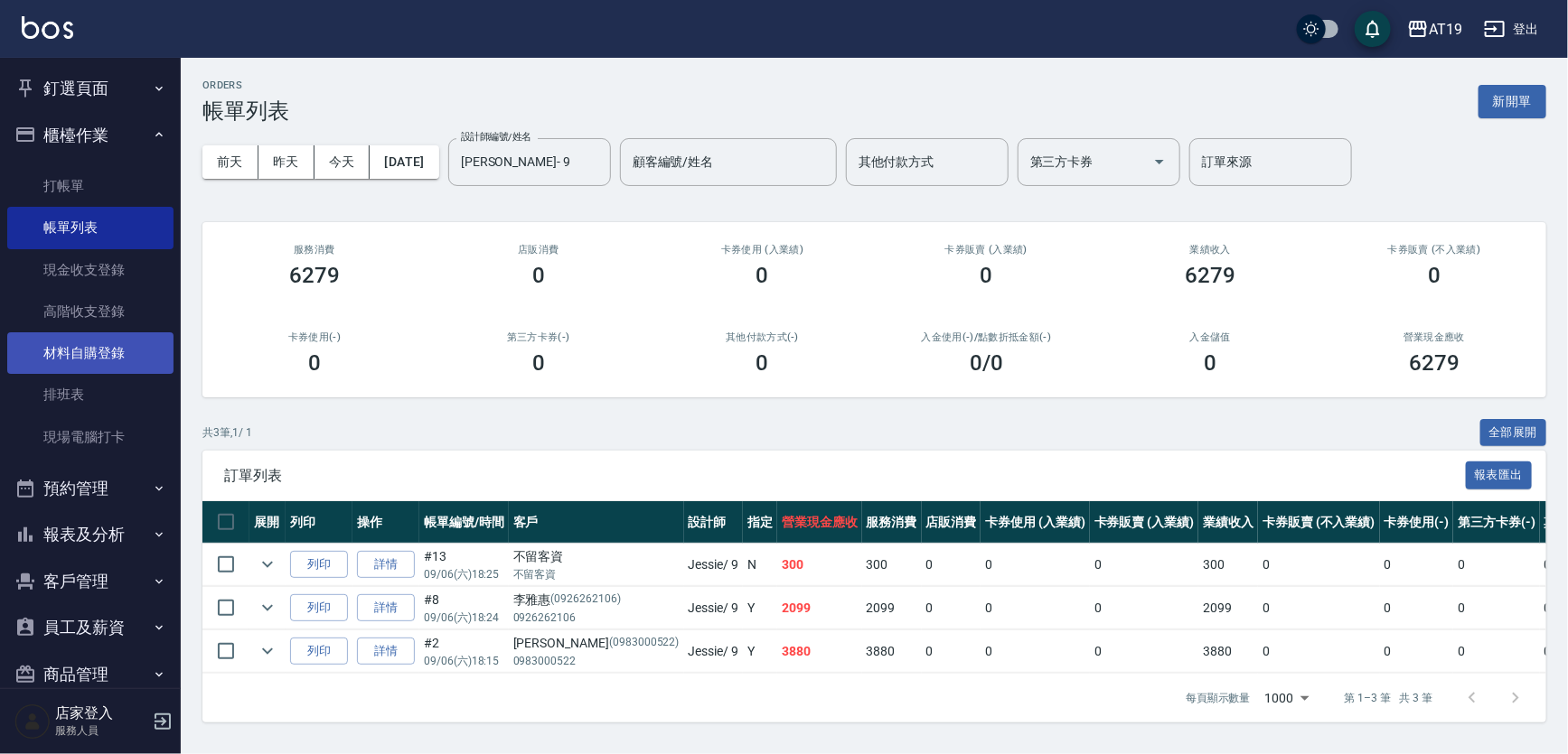
click at [96, 343] on link "材料自購登錄" at bounding box center [90, 353] width 166 height 41
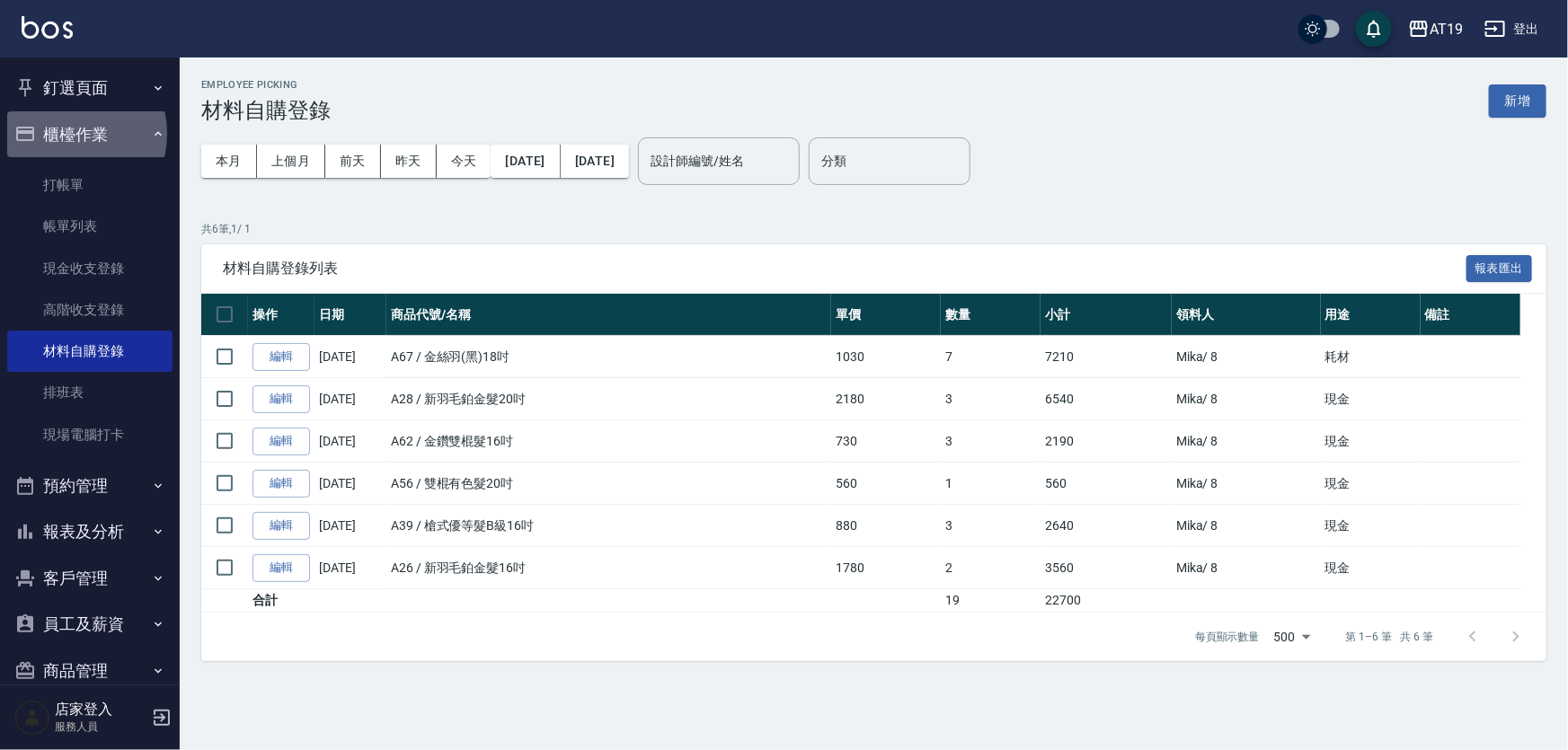
click at [69, 133] on button "櫃檯作業" at bounding box center [90, 134] width 166 height 47
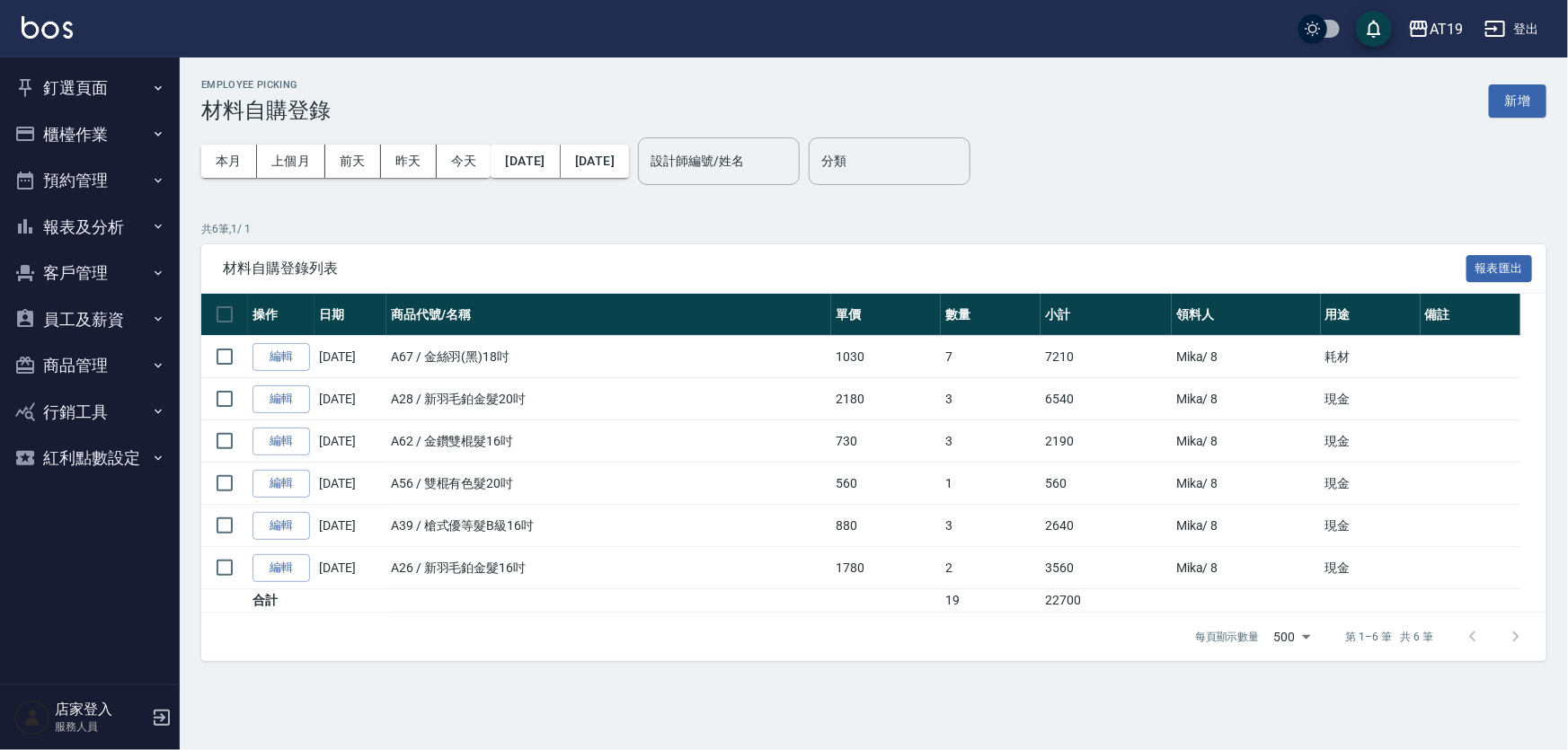
click at [85, 91] on button "釘選頁面" at bounding box center [90, 88] width 166 height 47
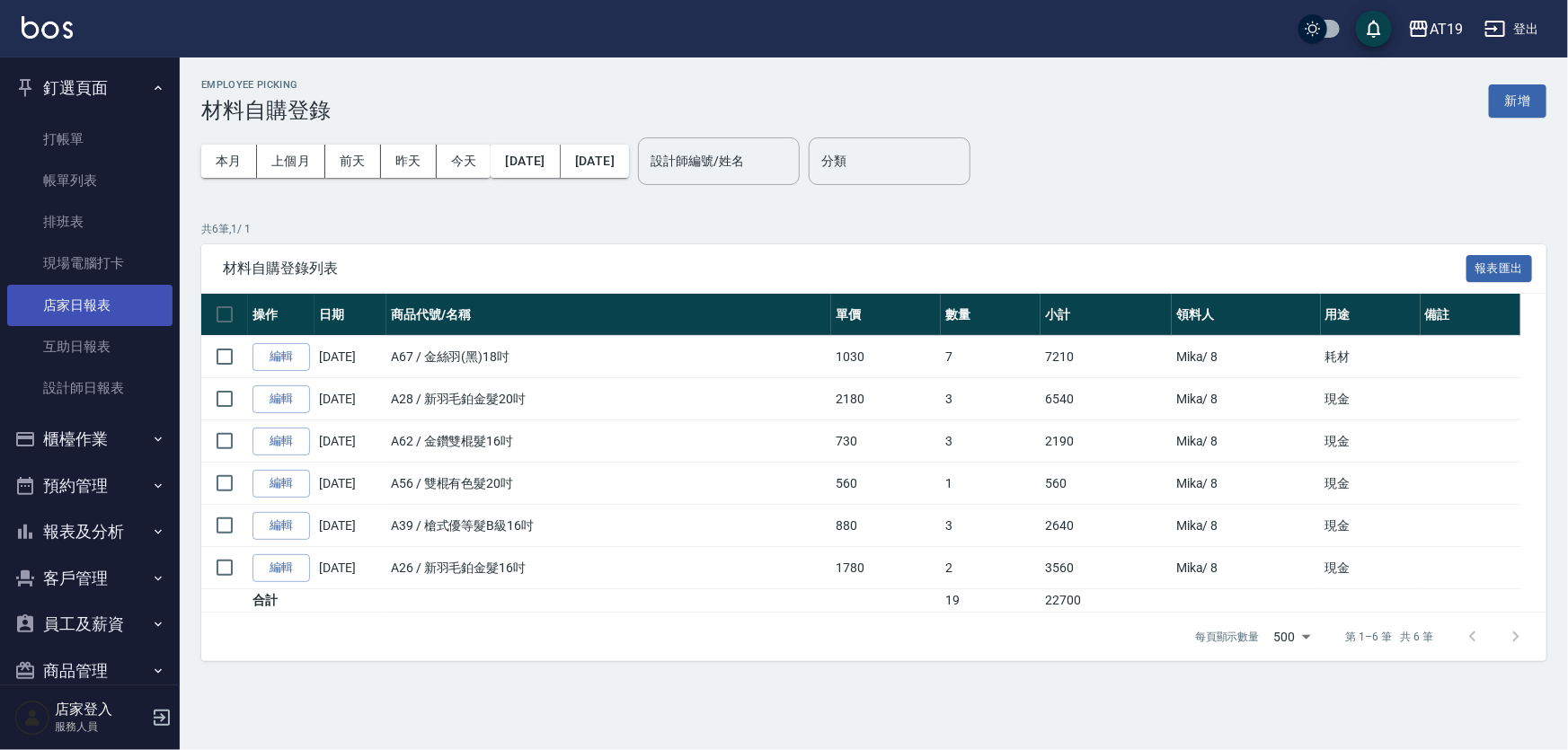
click at [95, 304] on link "店家日報表" at bounding box center [90, 305] width 166 height 41
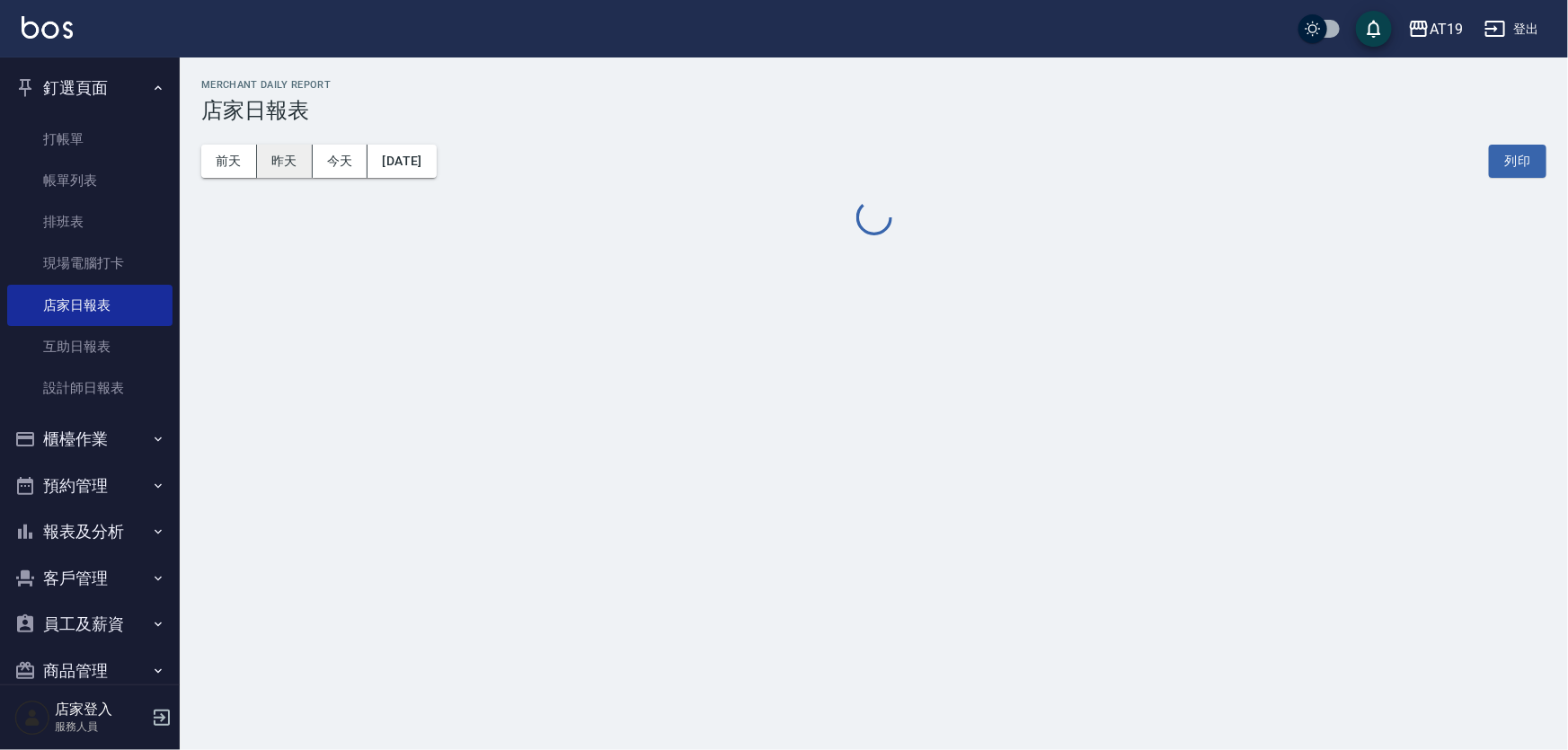
click at [284, 168] on button "昨天" at bounding box center [285, 161] width 55 height 33
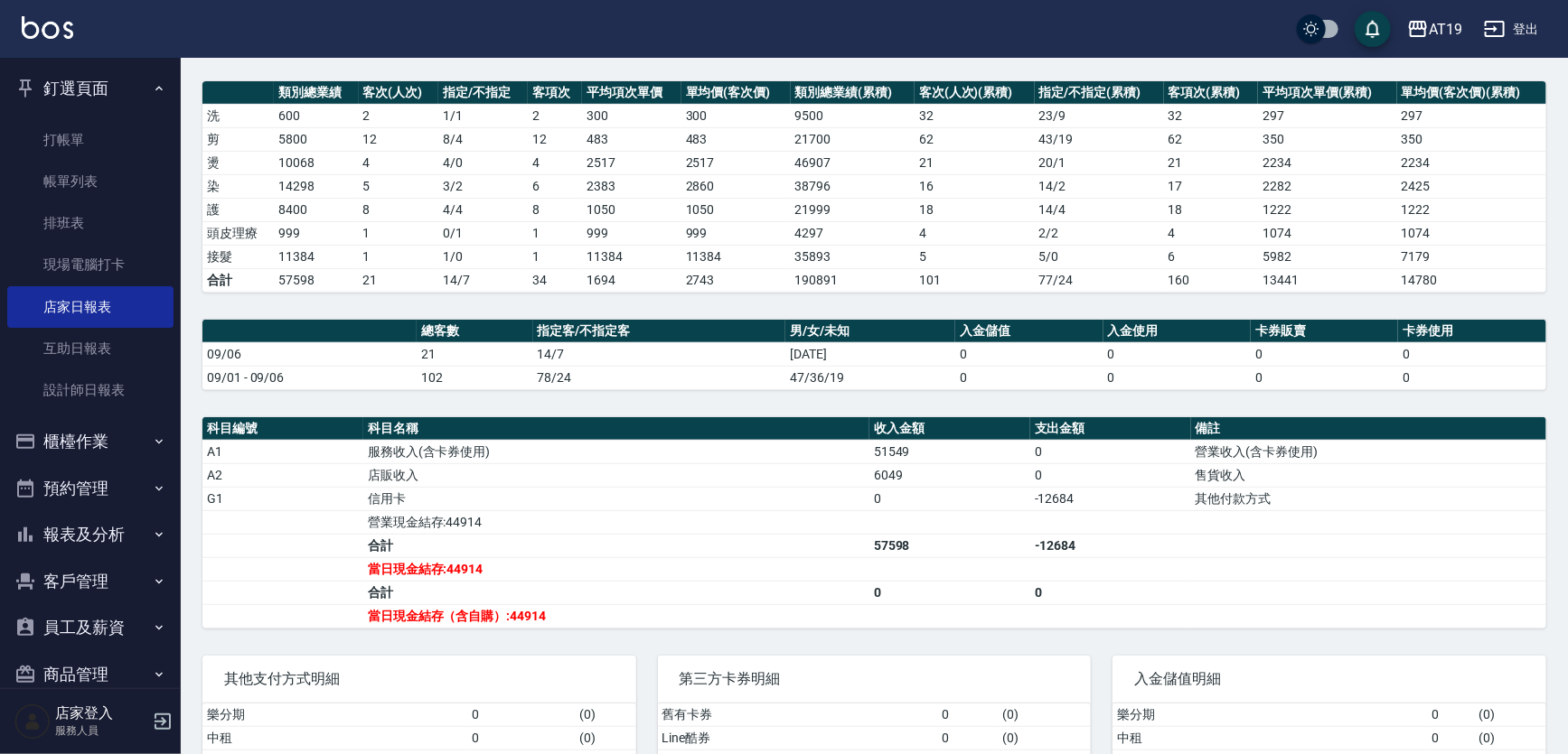
scroll to position [245, 0]
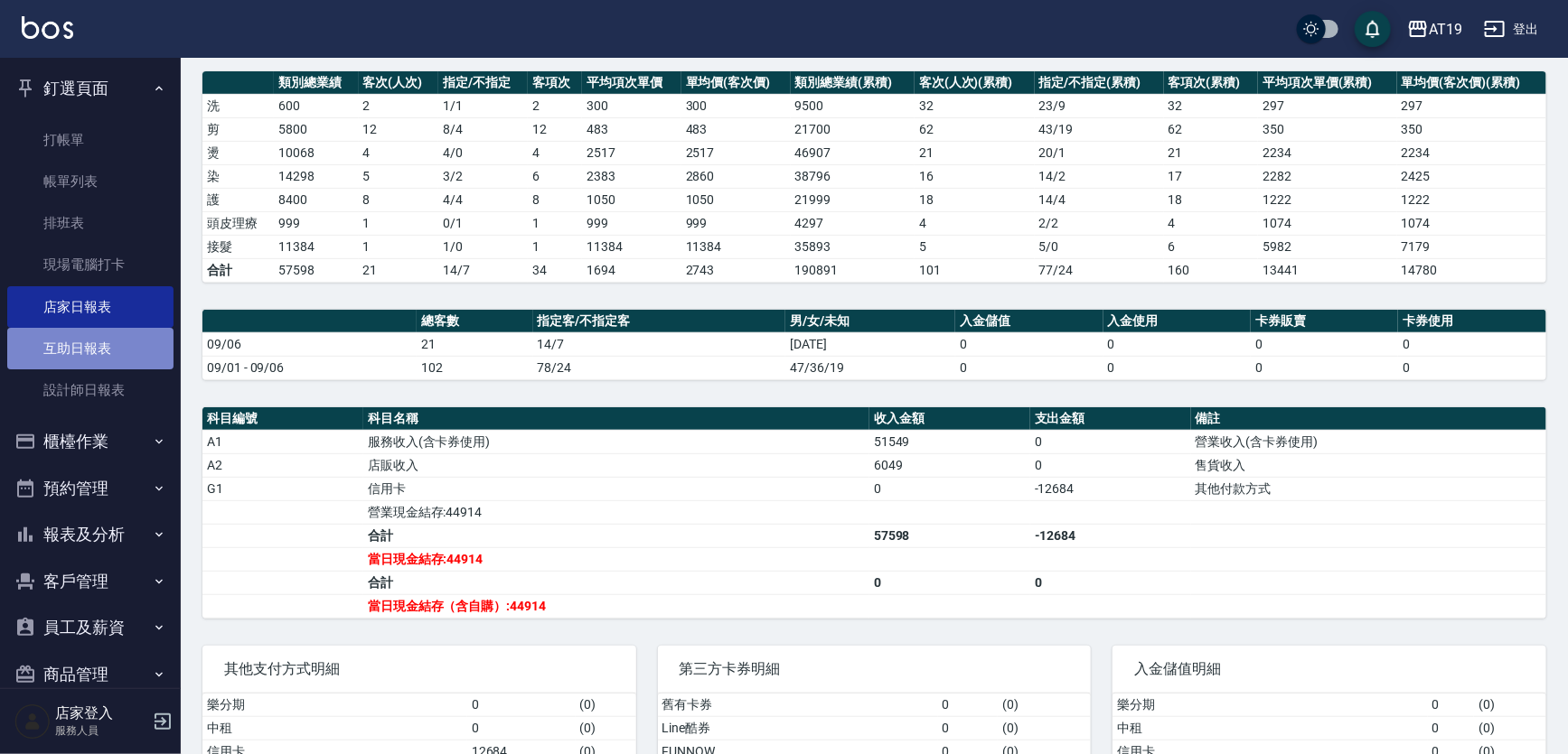
click at [101, 349] on link "互助日報表" at bounding box center [90, 348] width 166 height 41
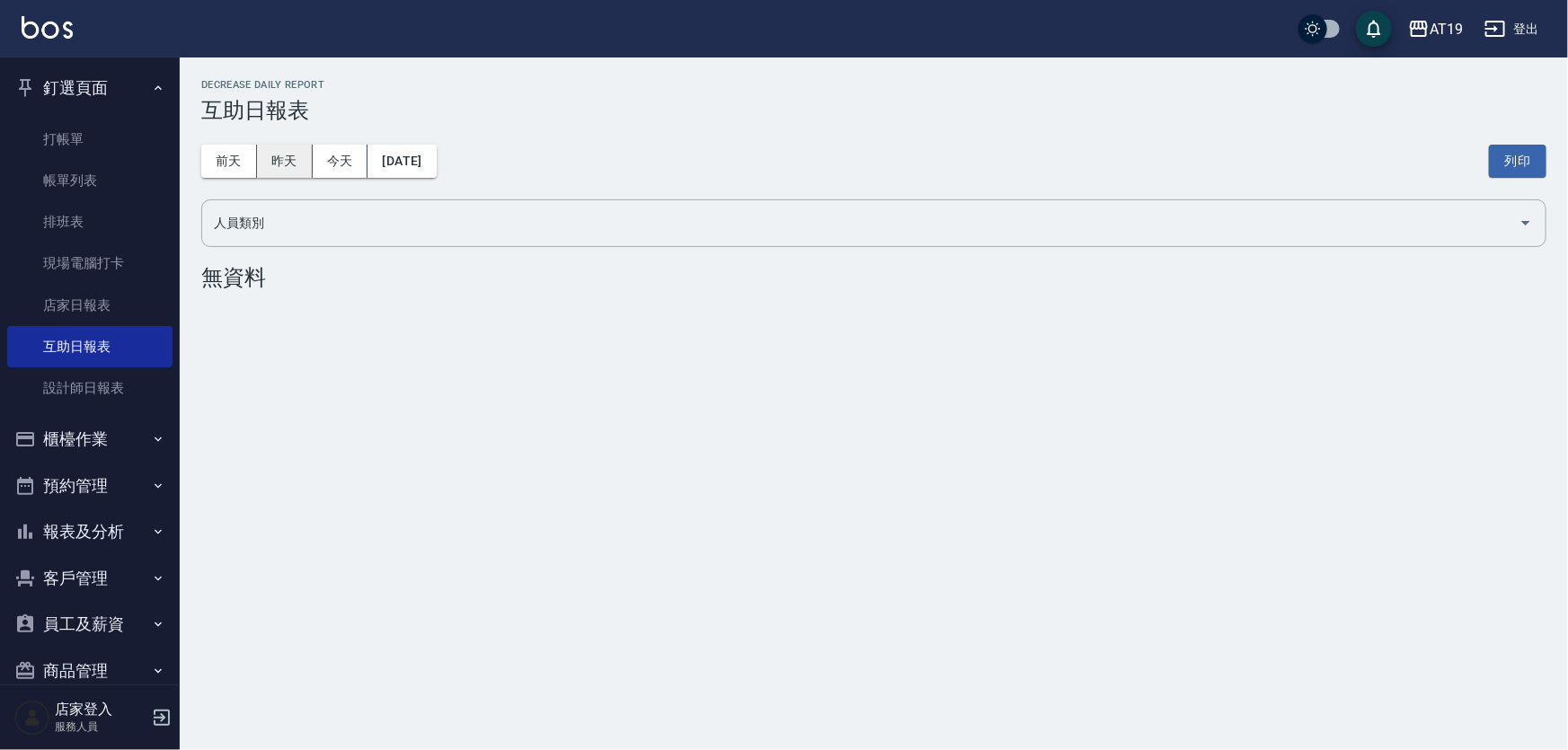
click at [284, 157] on button "昨天" at bounding box center [285, 161] width 55 height 33
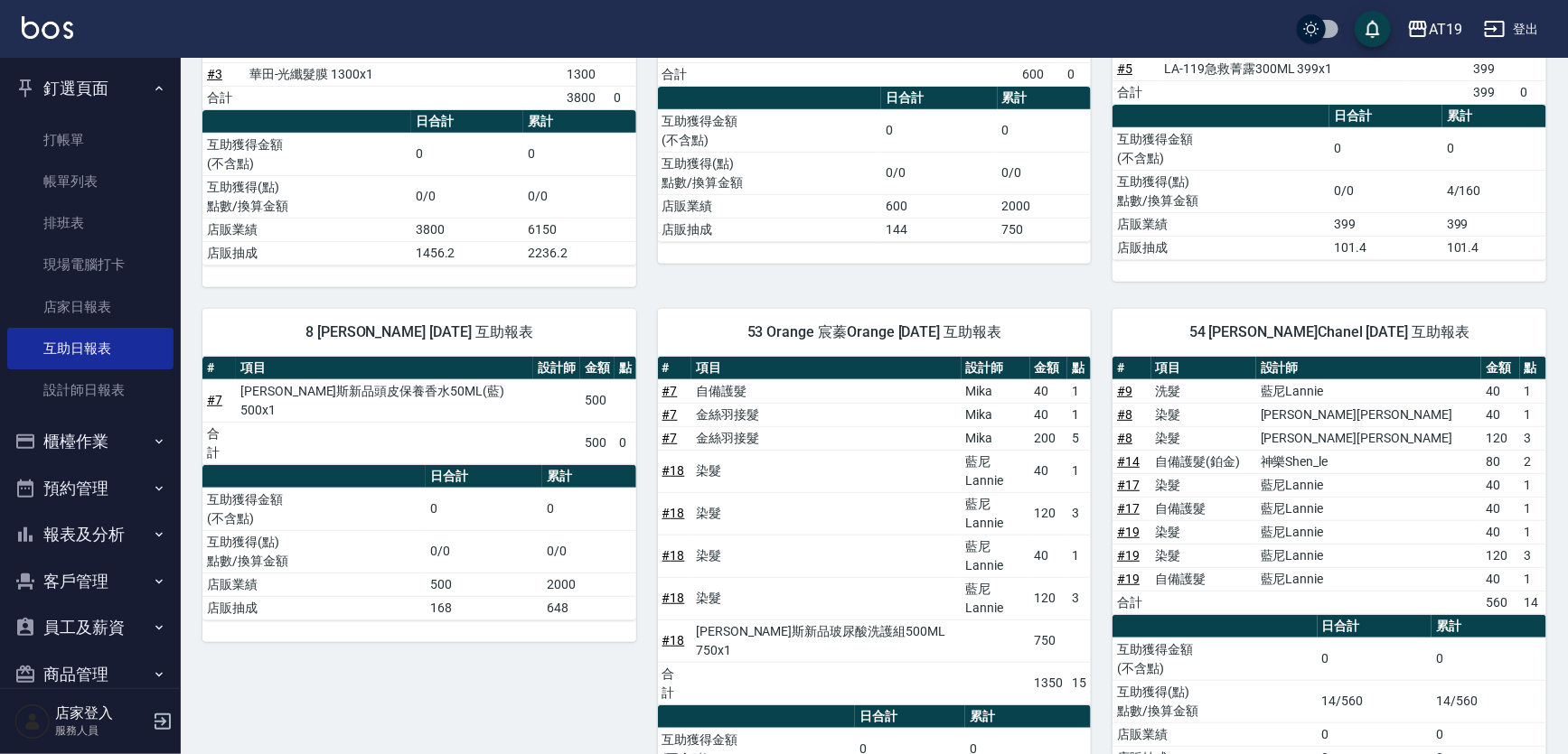
scroll to position [353, 0]
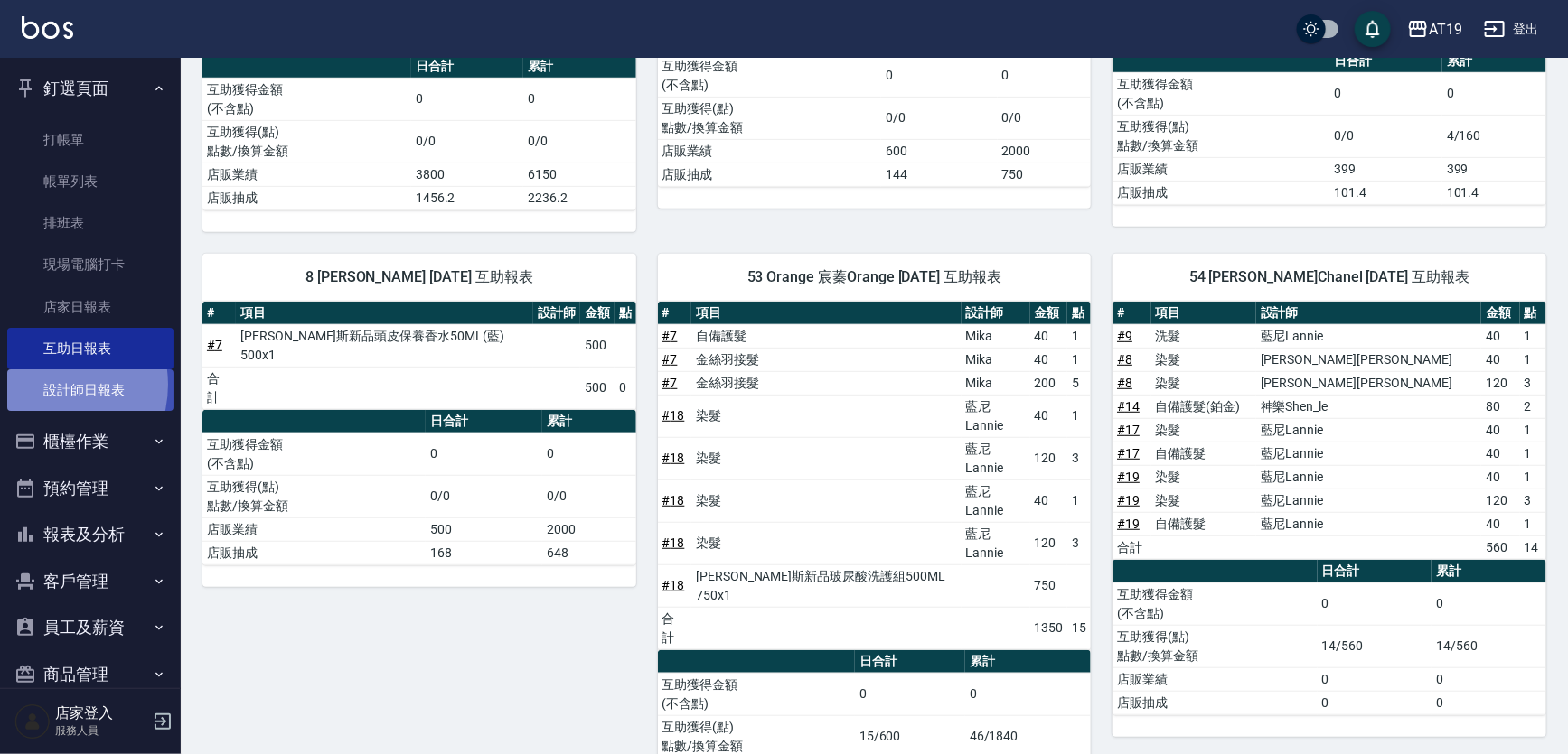
click at [45, 385] on link "設計師日報表" at bounding box center [90, 390] width 166 height 41
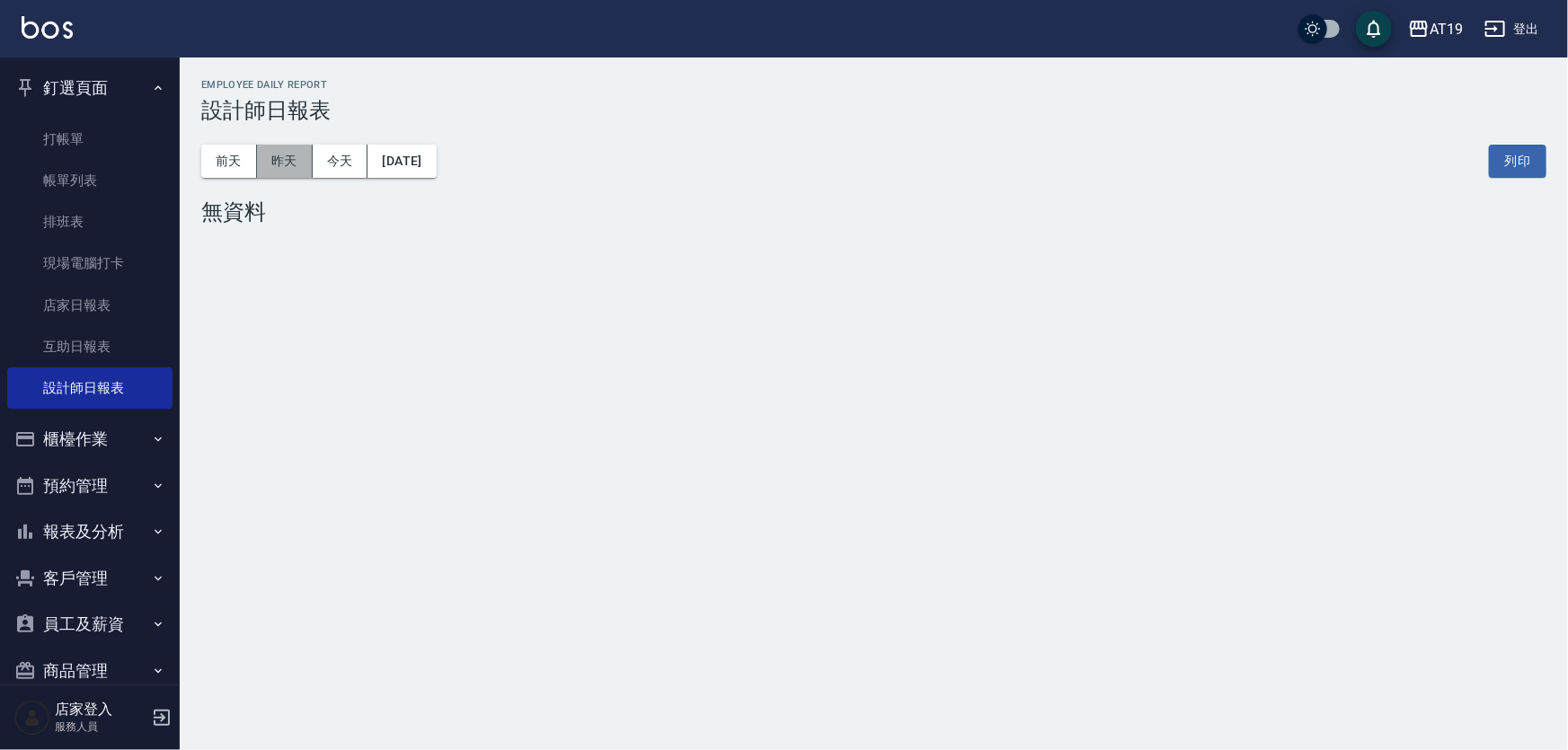
click at [277, 170] on button "昨天" at bounding box center [285, 161] width 55 height 33
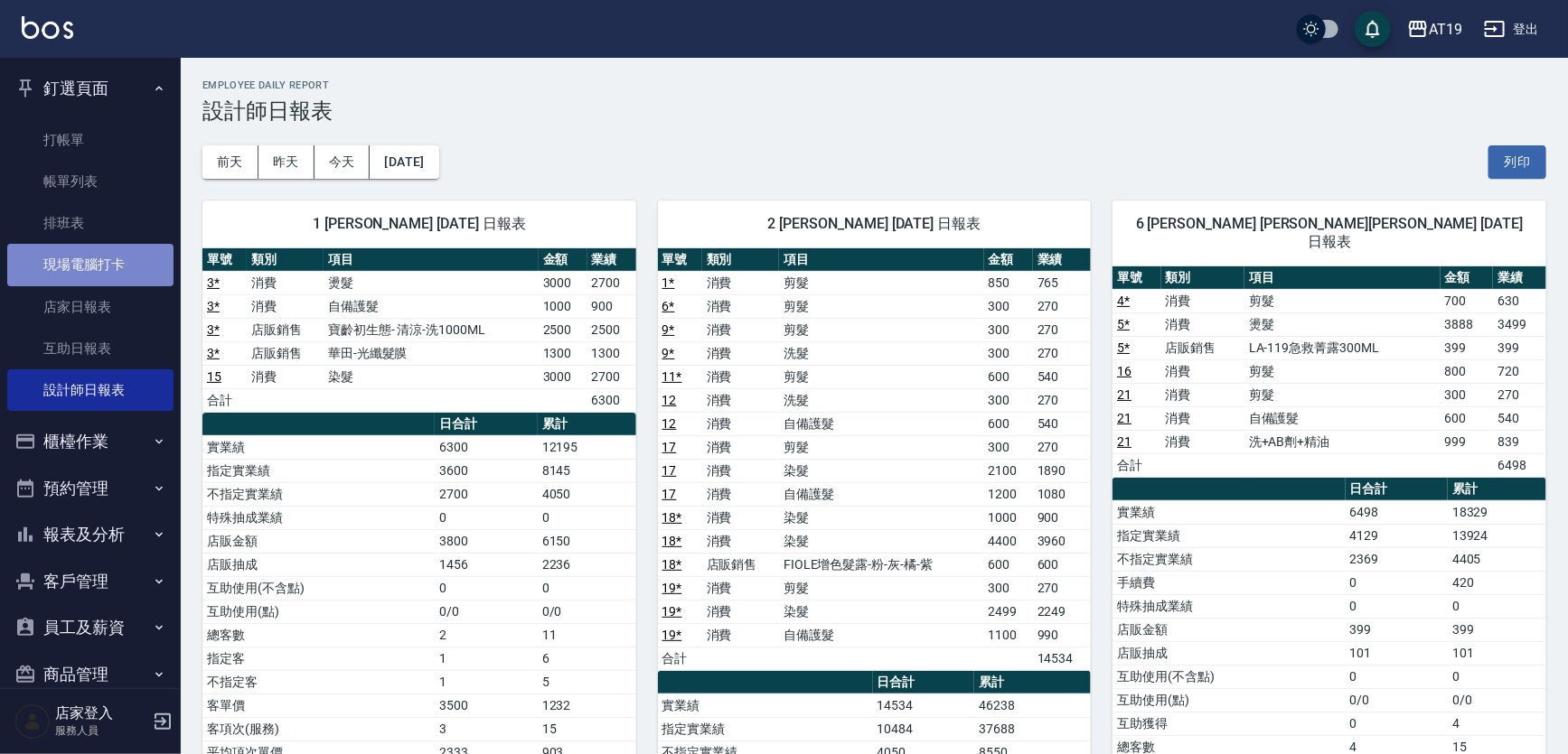
click at [96, 270] on link "現場電腦打卡" at bounding box center [90, 264] width 166 height 41
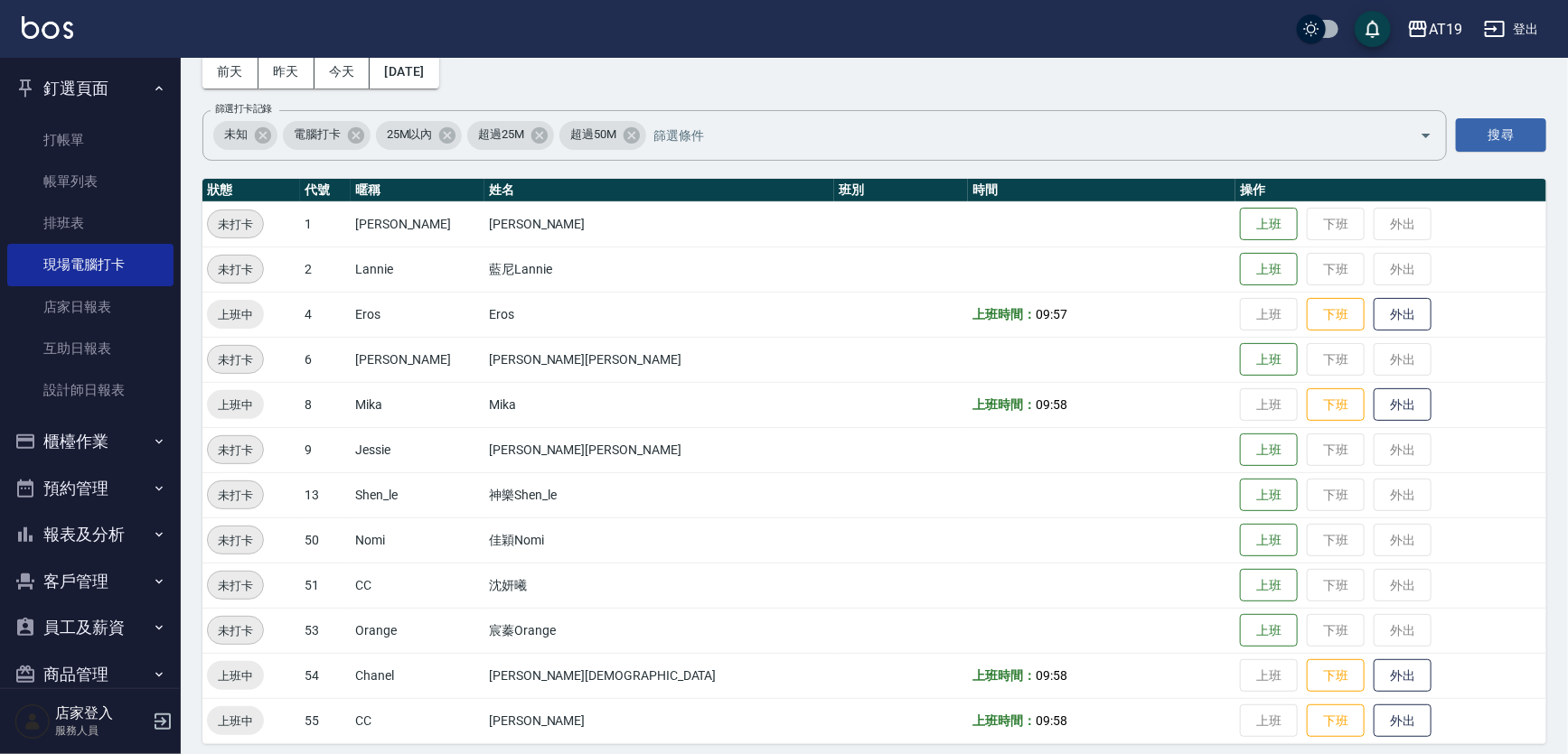
scroll to position [100, 0]
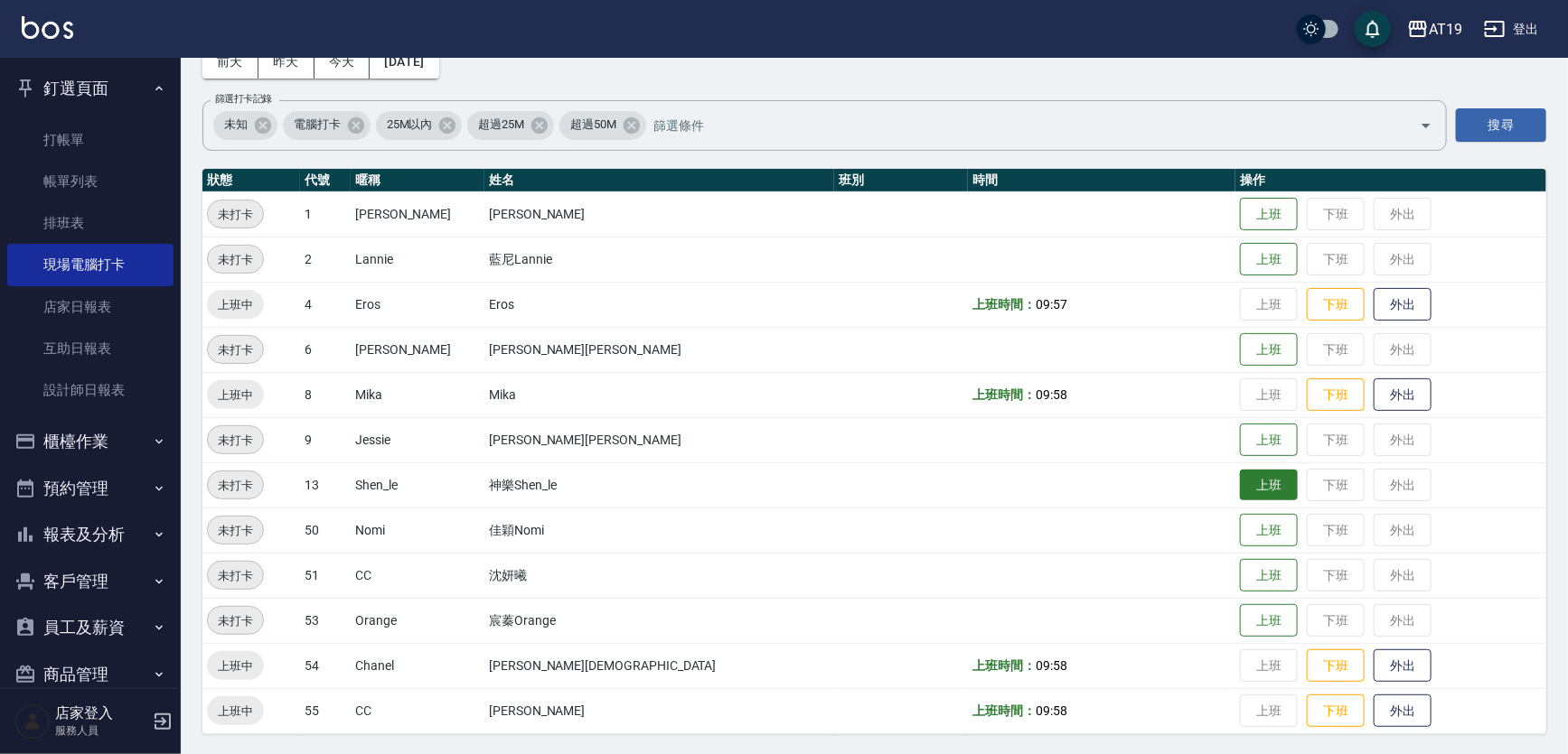
click at [1240, 481] on button "上班" at bounding box center [1269, 485] width 58 height 32
drag, startPoint x: 1199, startPoint y: 578, endPoint x: 1063, endPoint y: 520, distance: 147.9
click at [1063, 521] on tbody "未打卡 1 [PERSON_NAME][PERSON_NAME] 上班 下班 外出 未打卡 2 Lannie 藍尼Lannie 上班 下班 外出 上班中 4 …" at bounding box center [873, 463] width 1344 height 542
click at [1240, 543] on button "上班" at bounding box center [1269, 530] width 58 height 32
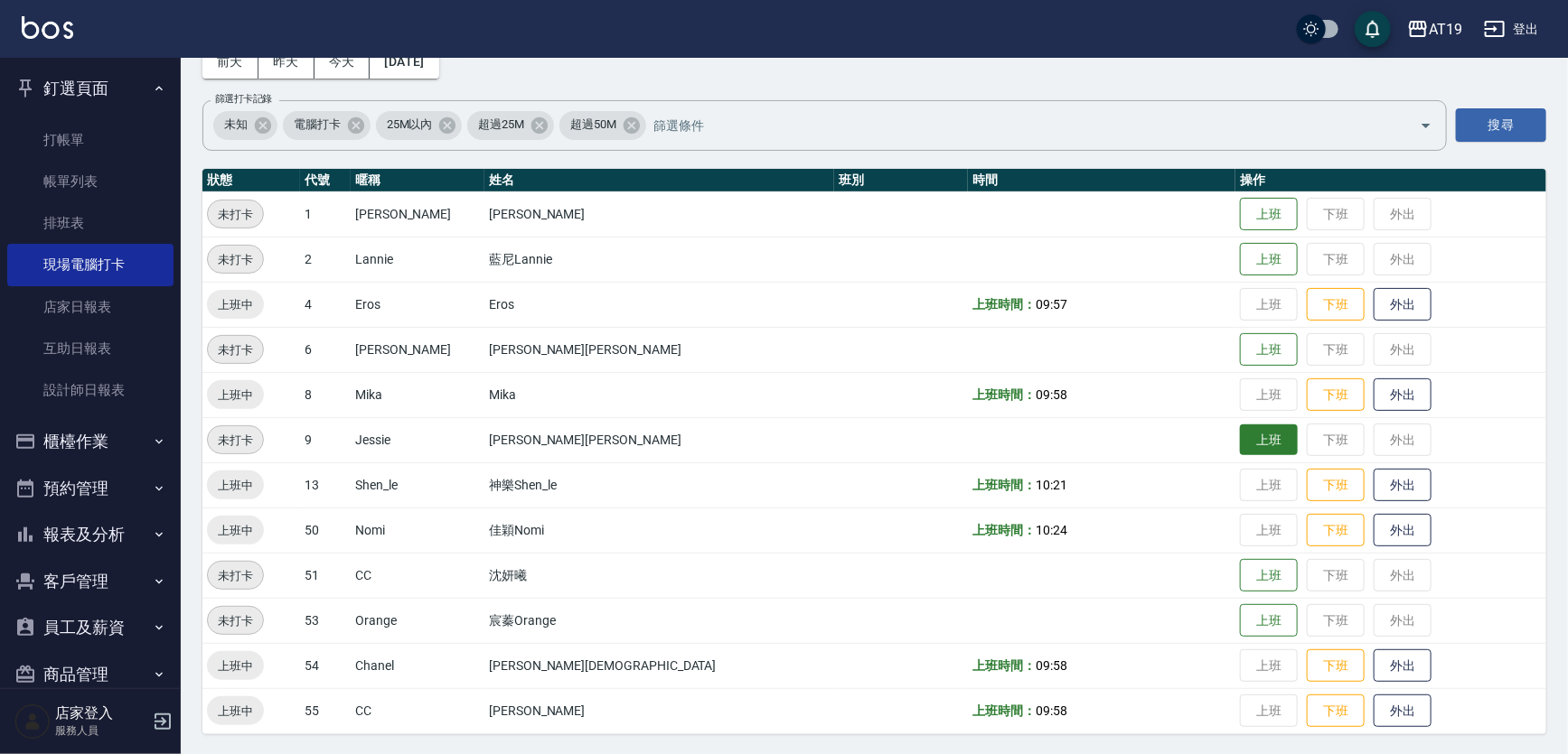
click at [1240, 440] on button "上班" at bounding box center [1269, 440] width 58 height 32
click at [1240, 348] on button "上班" at bounding box center [1269, 350] width 58 height 32
